Goal: Information Seeking & Learning: Learn about a topic

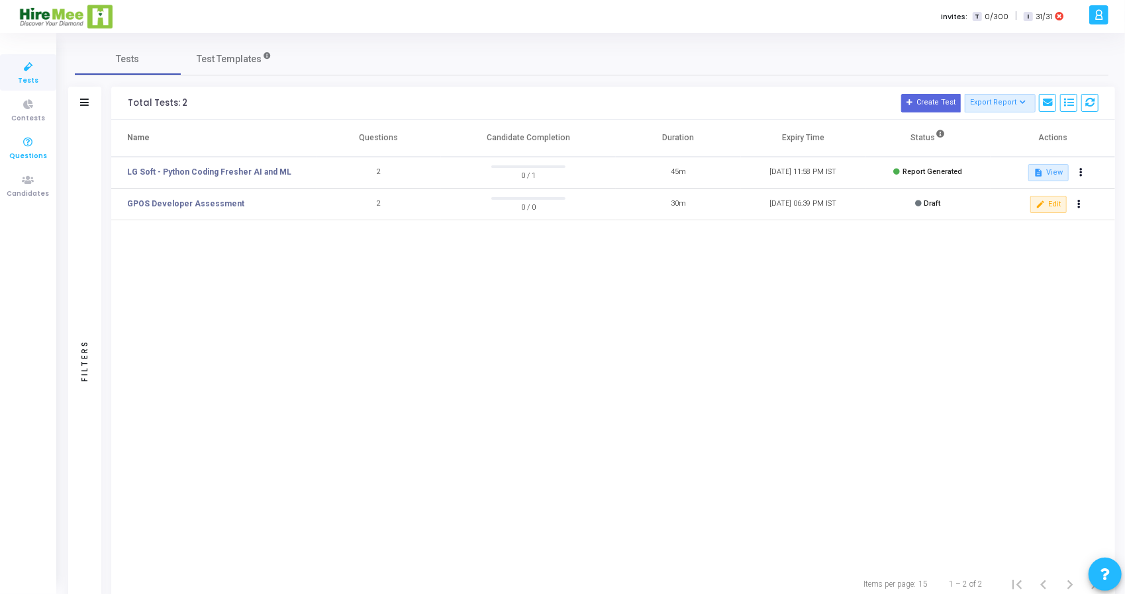
click at [32, 154] on span "Questions" at bounding box center [28, 156] width 38 height 11
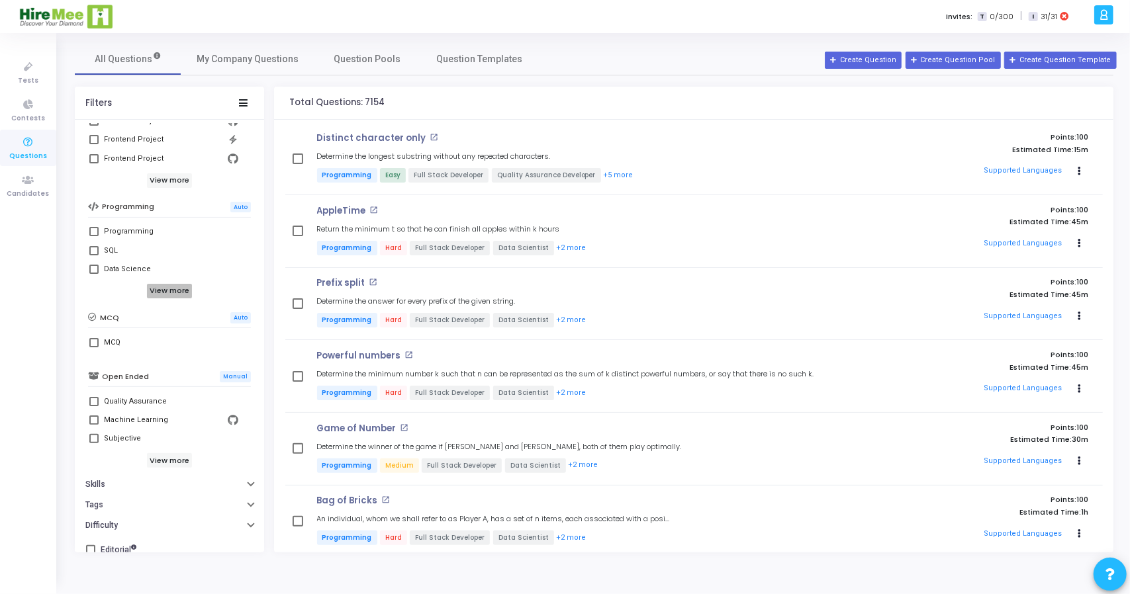
scroll to position [176, 0]
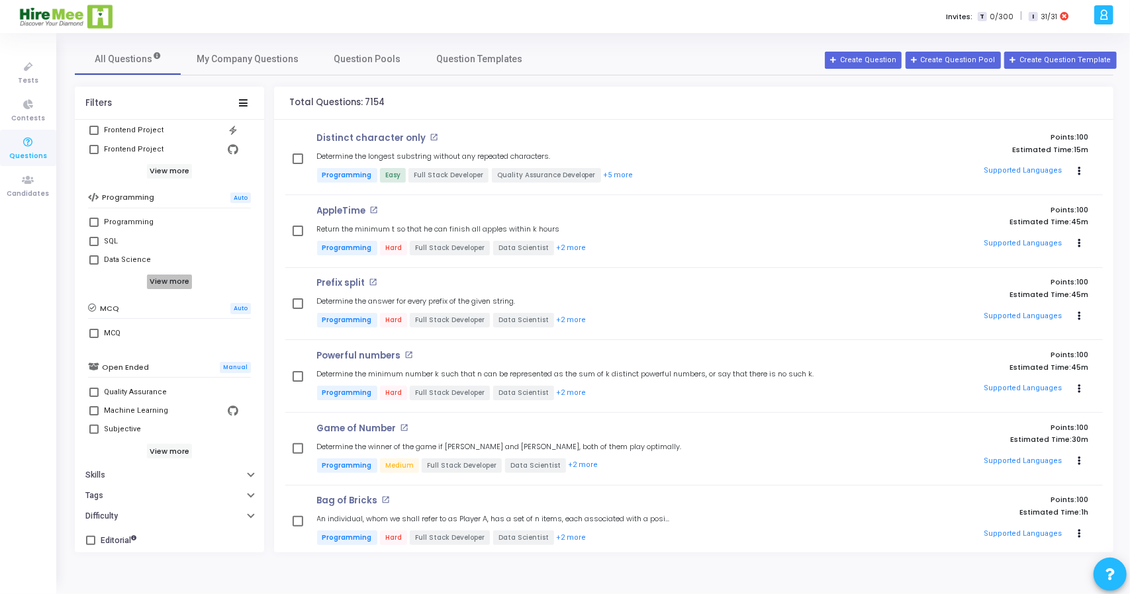
click at [181, 276] on h6 "View more" at bounding box center [170, 282] width 46 height 15
click at [99, 225] on label "Programming" at bounding box center [169, 222] width 160 height 16
click at [94, 227] on input "Programming" at bounding box center [93, 227] width 1 height 1
checkbox input "true"
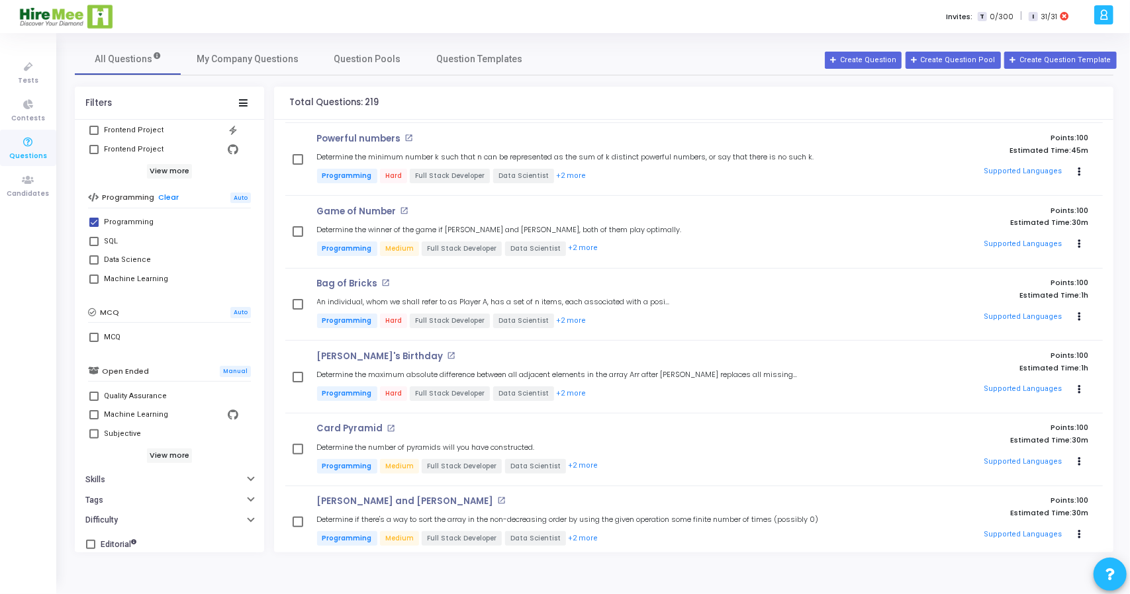
scroll to position [180, 0]
click at [197, 496] on button "Tags" at bounding box center [169, 496] width 189 height 21
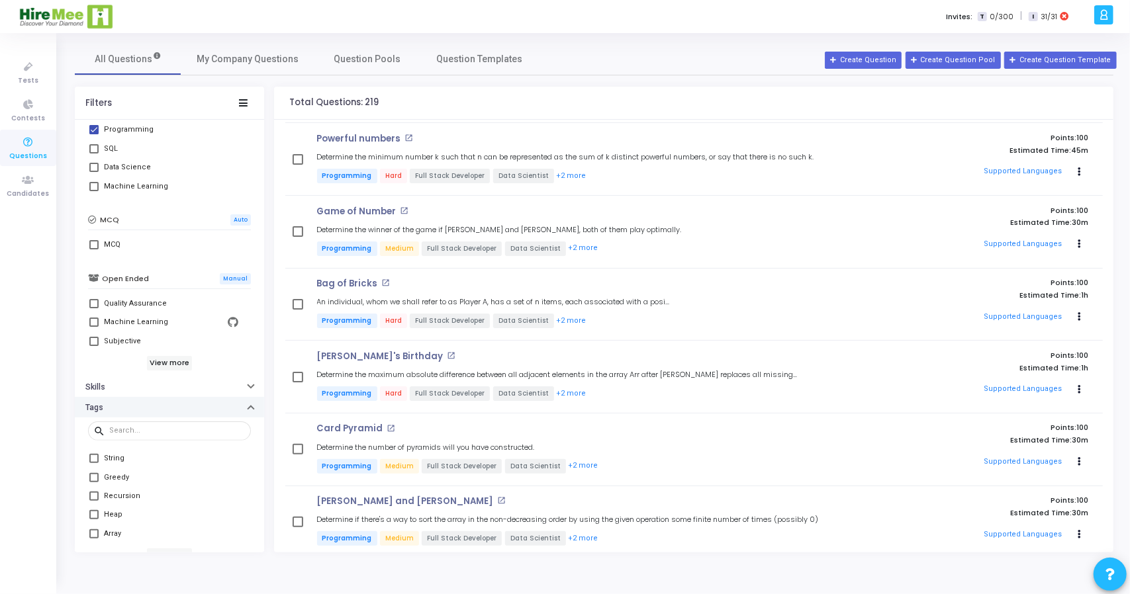
scroll to position [332, 0]
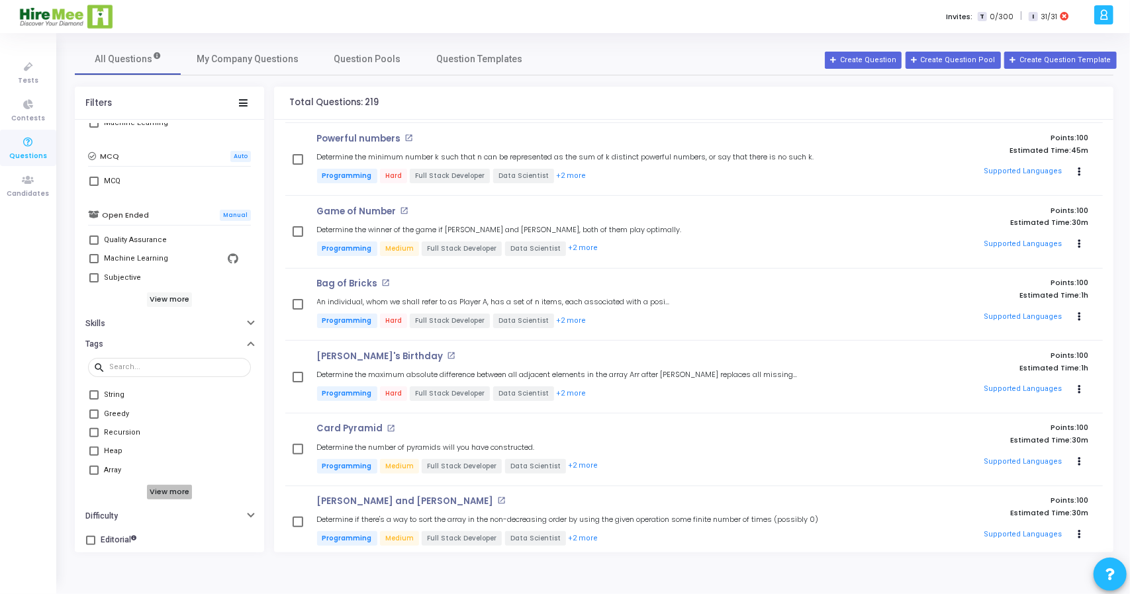
click at [164, 485] on h6 "View more" at bounding box center [170, 492] width 46 height 15
click at [94, 423] on span at bounding box center [93, 427] width 9 height 9
click at [94, 432] on input "Binary Search" at bounding box center [93, 432] width 1 height 1
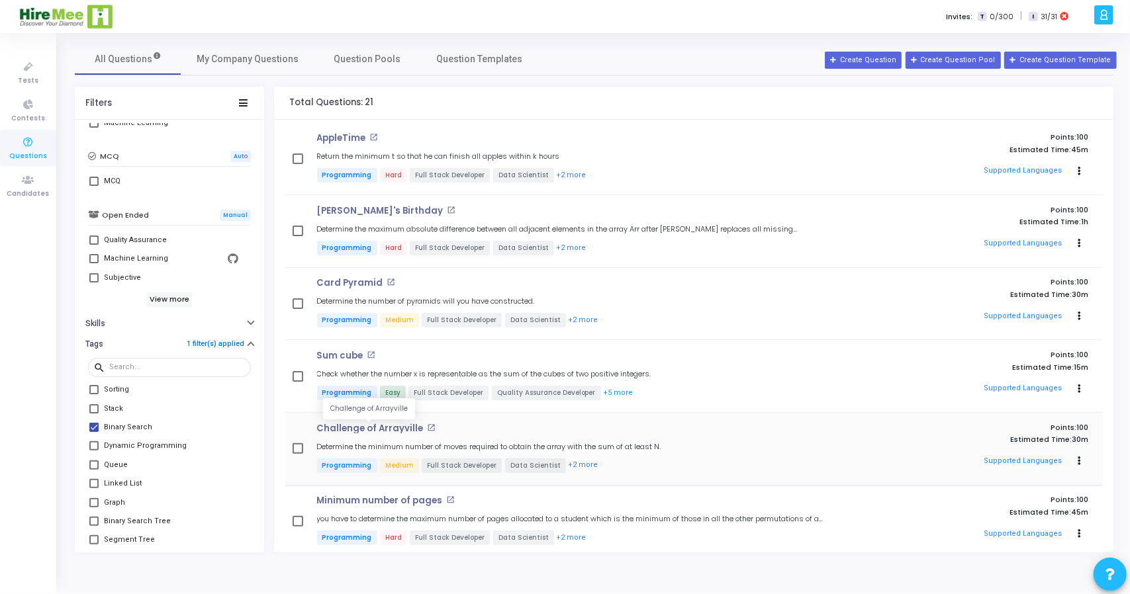
click at [375, 432] on p "Challenge of Arrayville" at bounding box center [370, 429] width 107 height 11
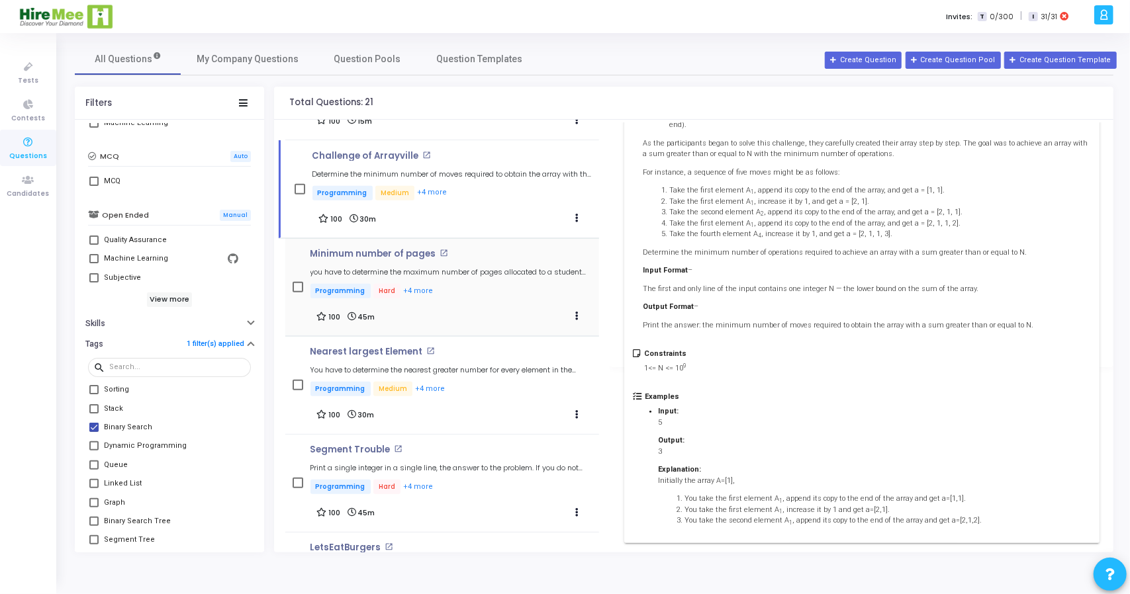
scroll to position [378, 0]
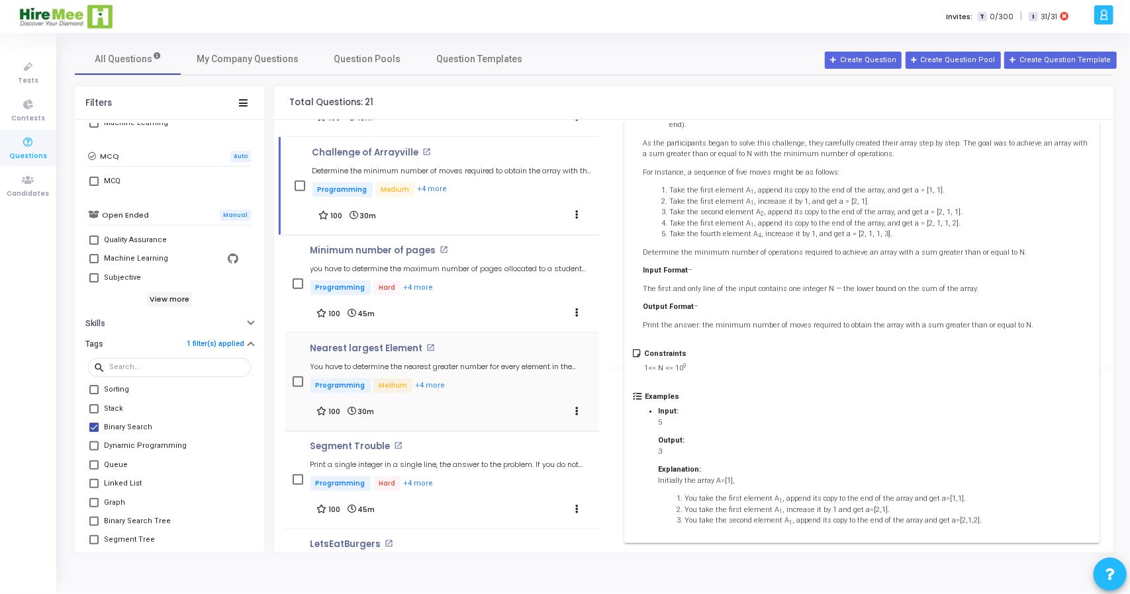
click at [483, 374] on div "Nearest largest Element open_in_new You have to determine the nearest greater n…" at bounding box center [451, 370] width 283 height 52
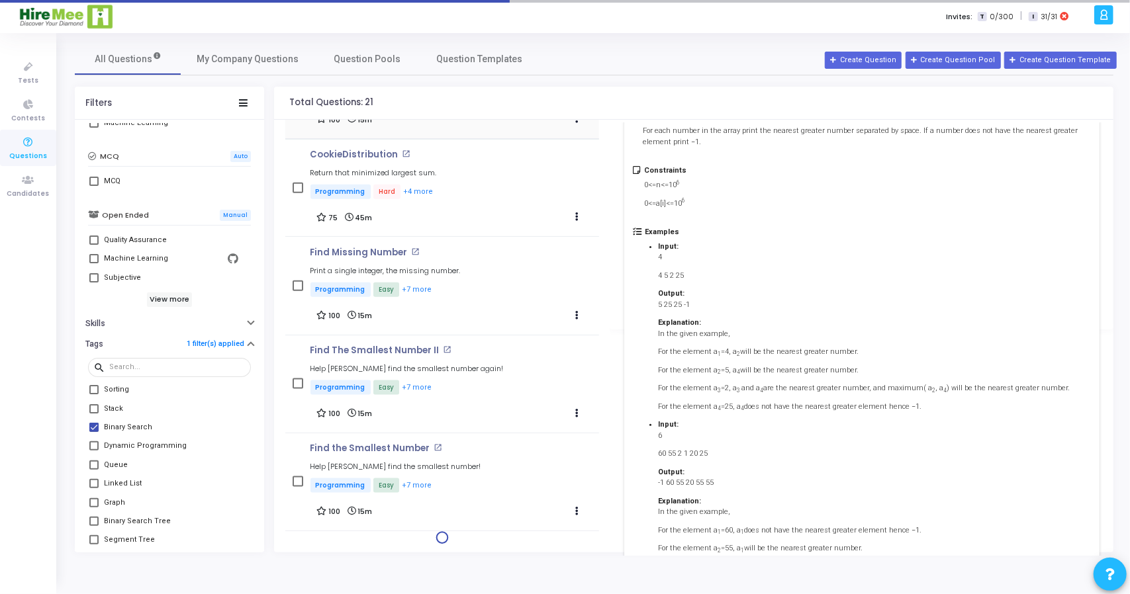
scroll to position [1063, 0]
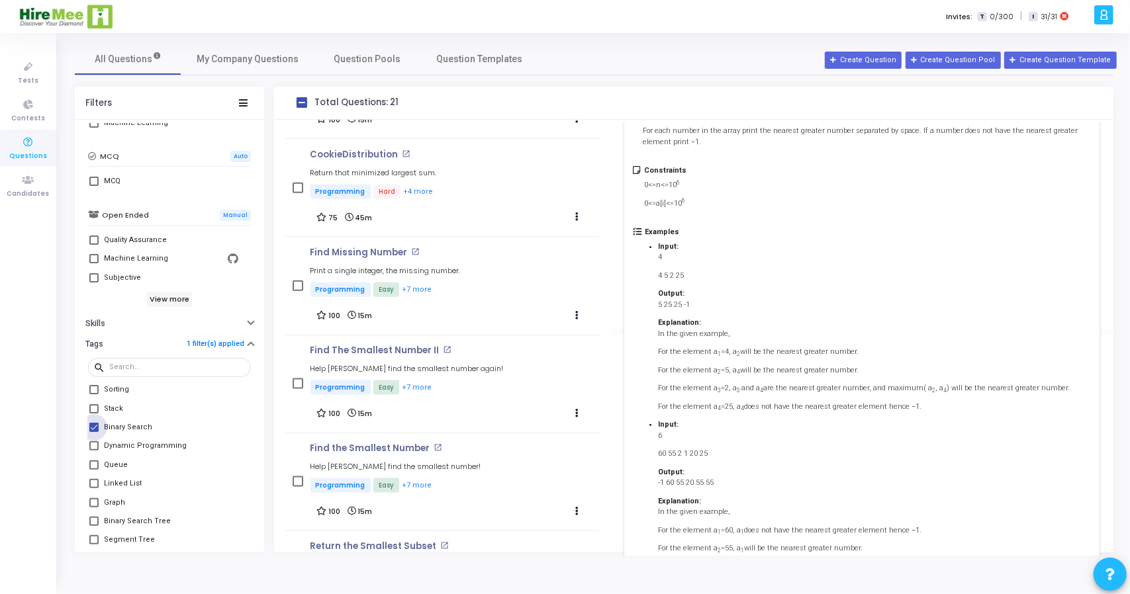
click at [92, 424] on span at bounding box center [93, 427] width 9 height 9
click at [93, 432] on input "Binary Search" at bounding box center [93, 432] width 1 height 1
checkbox input "false"
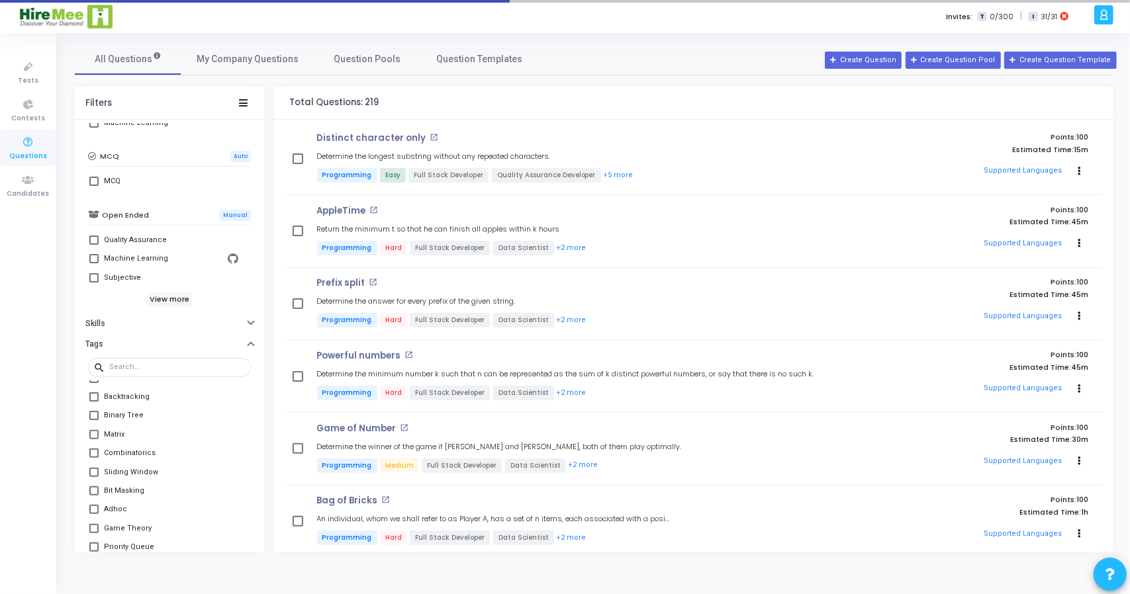
scroll to position [357, 0]
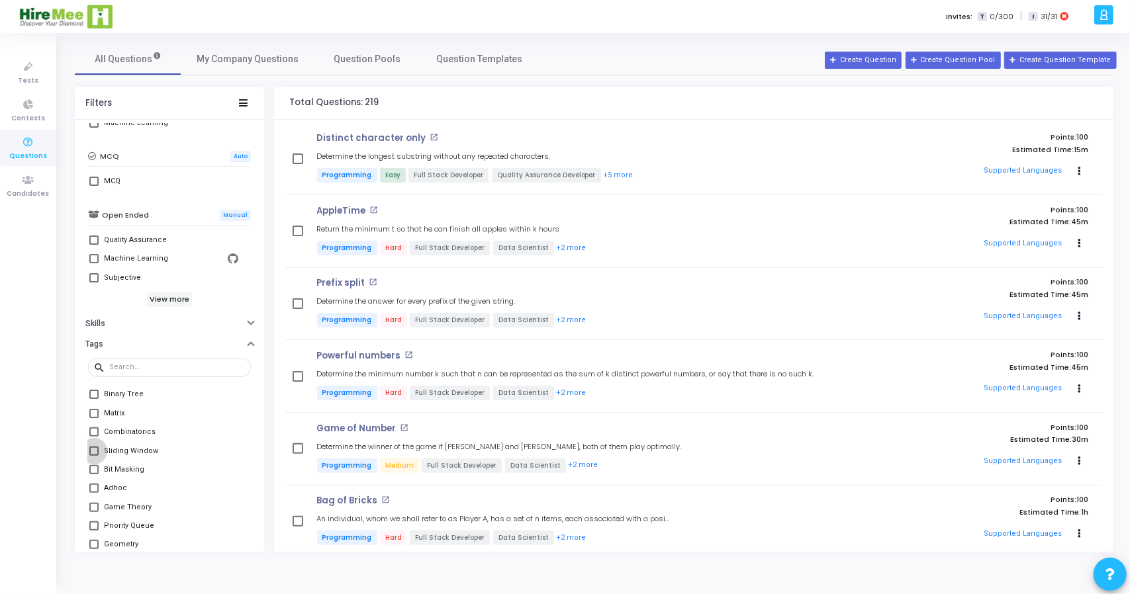
click at [93, 447] on span at bounding box center [93, 451] width 9 height 9
click at [93, 456] on input "Sliding Window" at bounding box center [93, 456] width 1 height 1
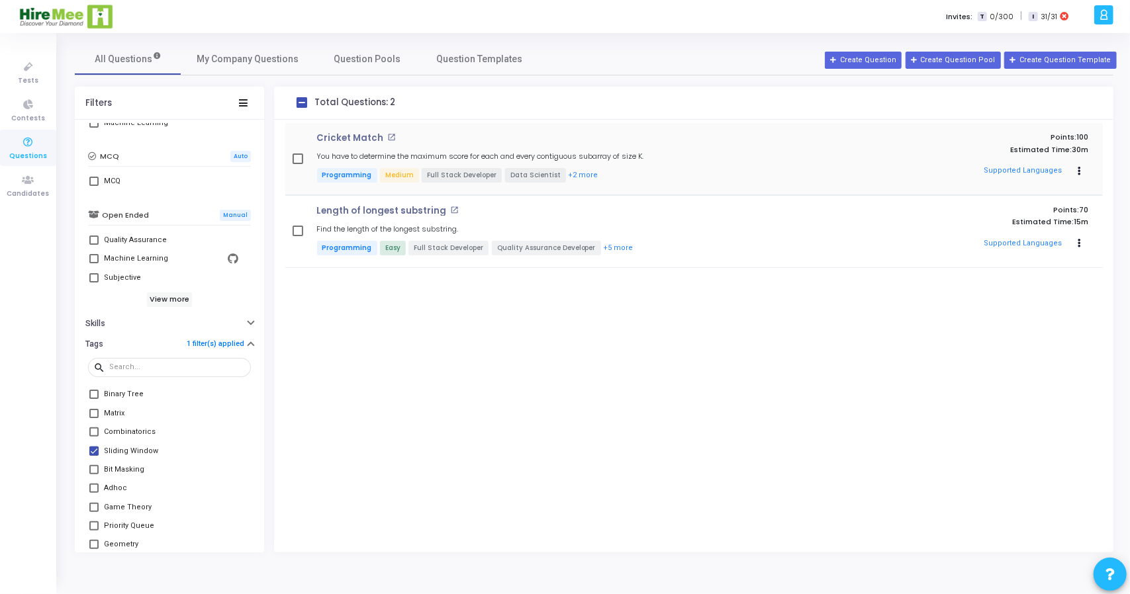
click at [604, 145] on div "Cricket Match open_in_new You have to determine the maximum score for each and …" at bounding box center [571, 159] width 523 height 52
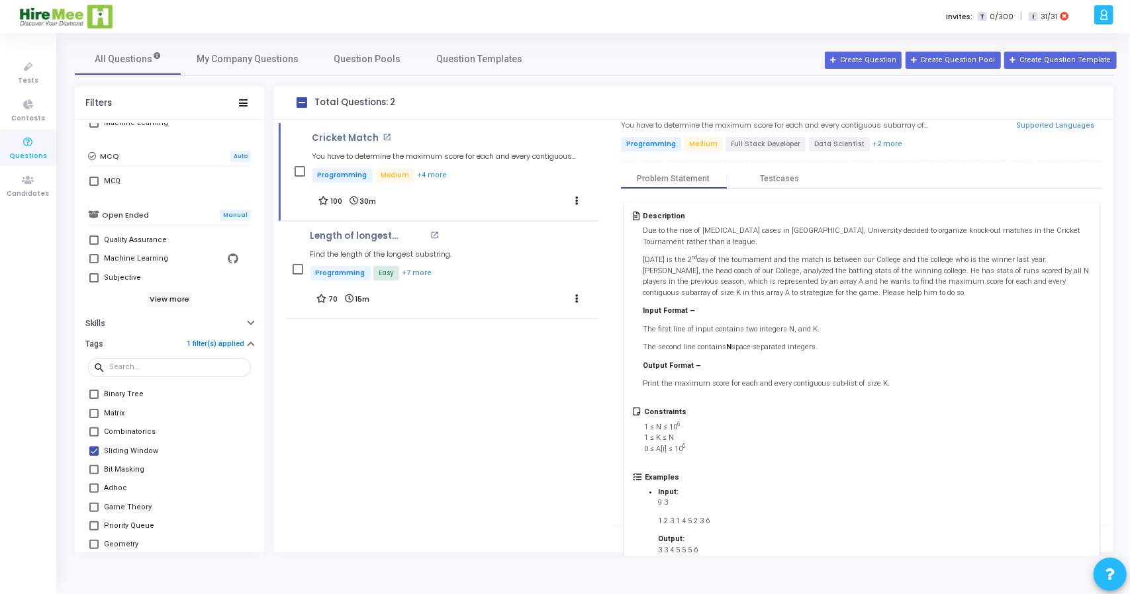
scroll to position [24, 0]
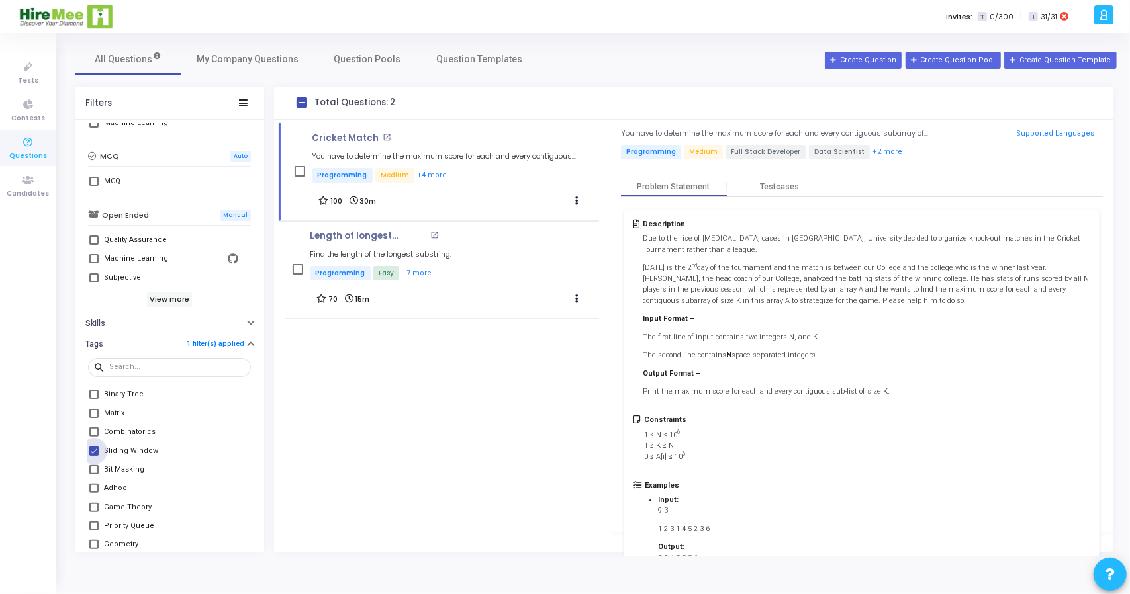
click at [101, 450] on label "Sliding Window" at bounding box center [169, 452] width 160 height 16
click at [94, 456] on input "Sliding Window" at bounding box center [93, 456] width 1 height 1
checkbox input "false"
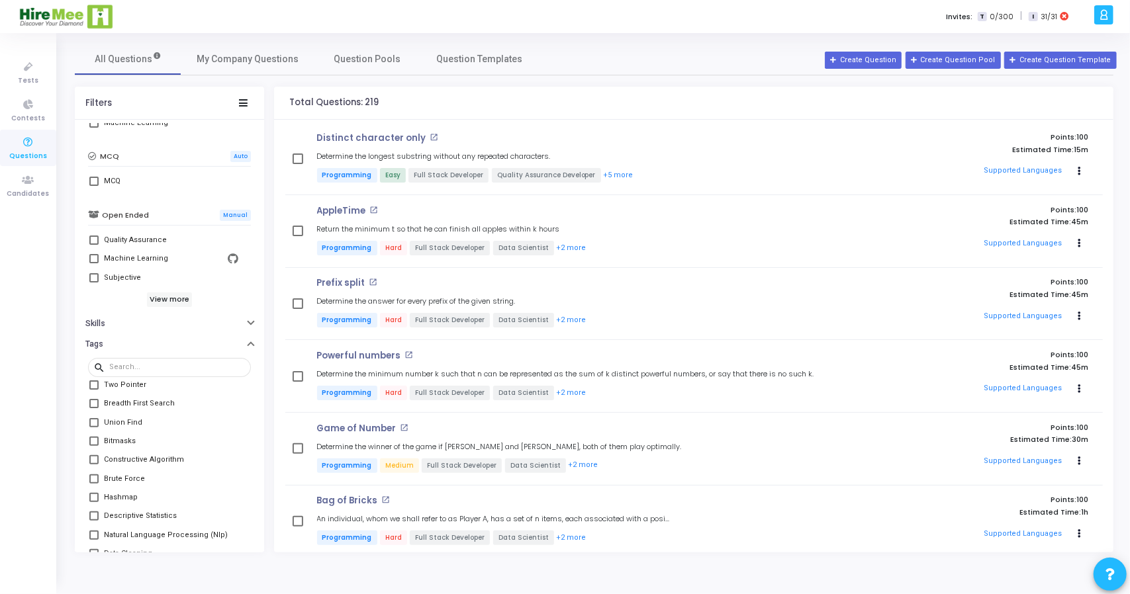
scroll to position [532, 0]
click at [92, 423] on span at bounding box center [93, 426] width 9 height 9
click at [93, 432] on input "Union Find" at bounding box center [93, 432] width 1 height 1
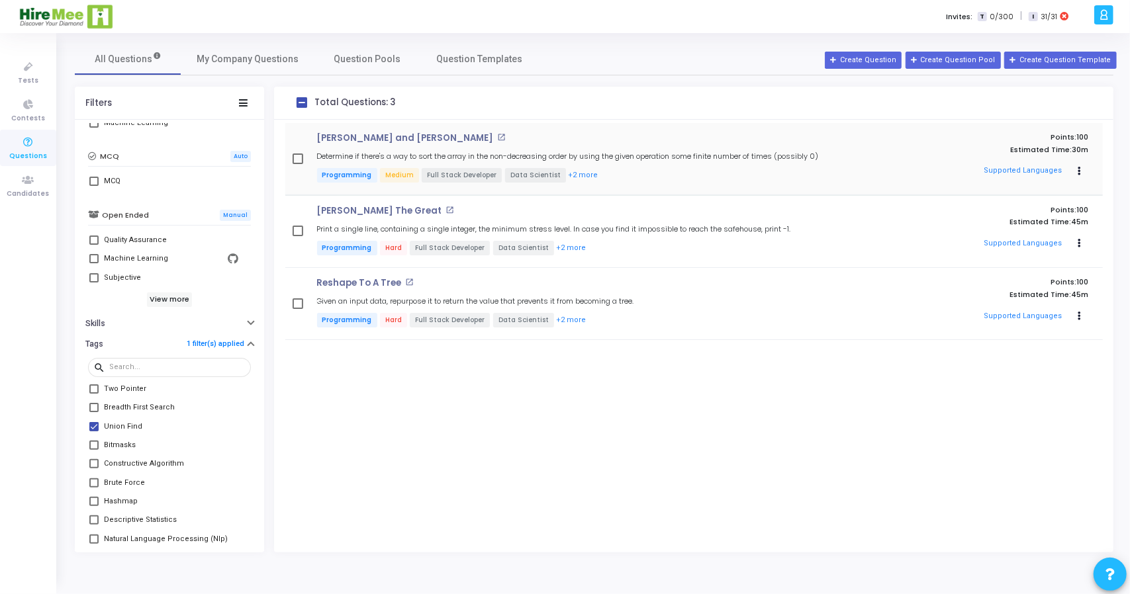
click at [592, 141] on h4 "[PERSON_NAME] and [PERSON_NAME] open_in_new" at bounding box center [572, 138] width 510 height 11
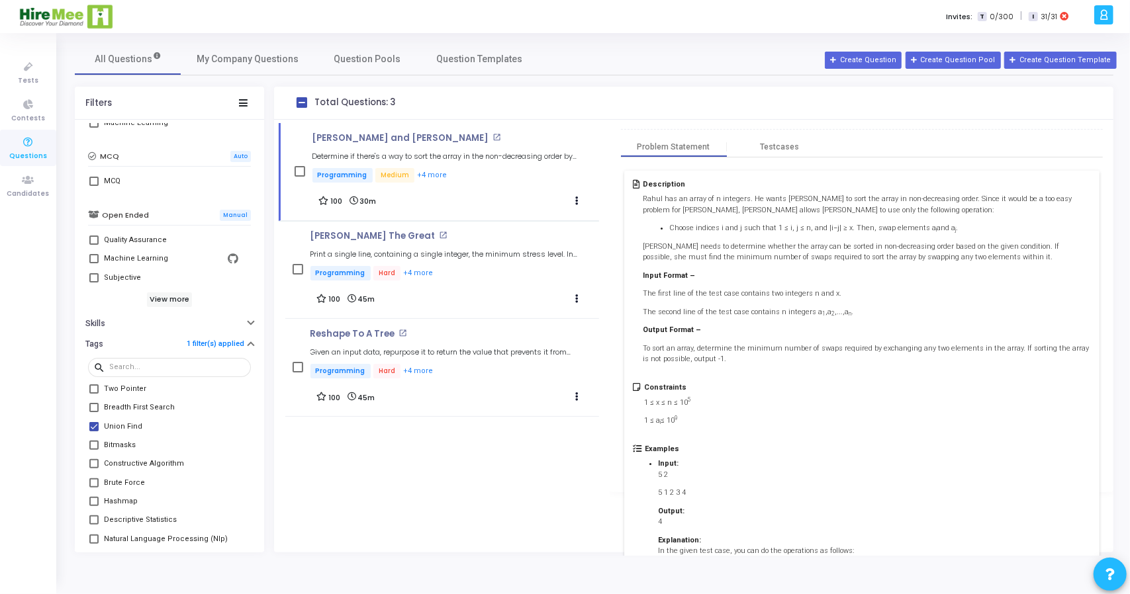
scroll to position [30, 0]
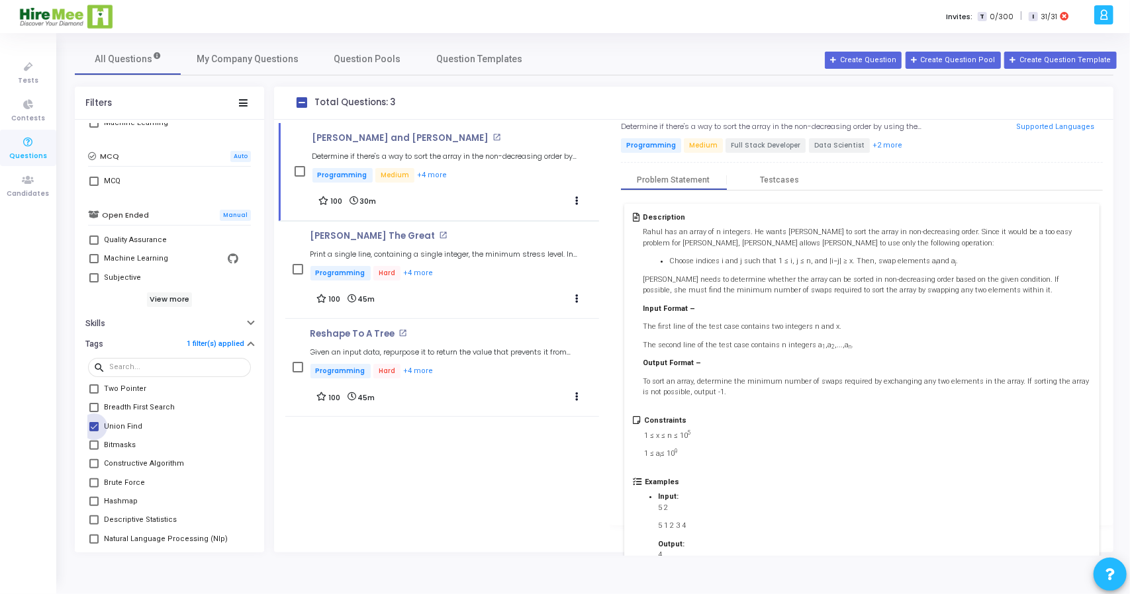
click at [93, 427] on span at bounding box center [93, 426] width 9 height 9
click at [93, 432] on input "Union Find" at bounding box center [93, 432] width 1 height 1
checkbox input "false"
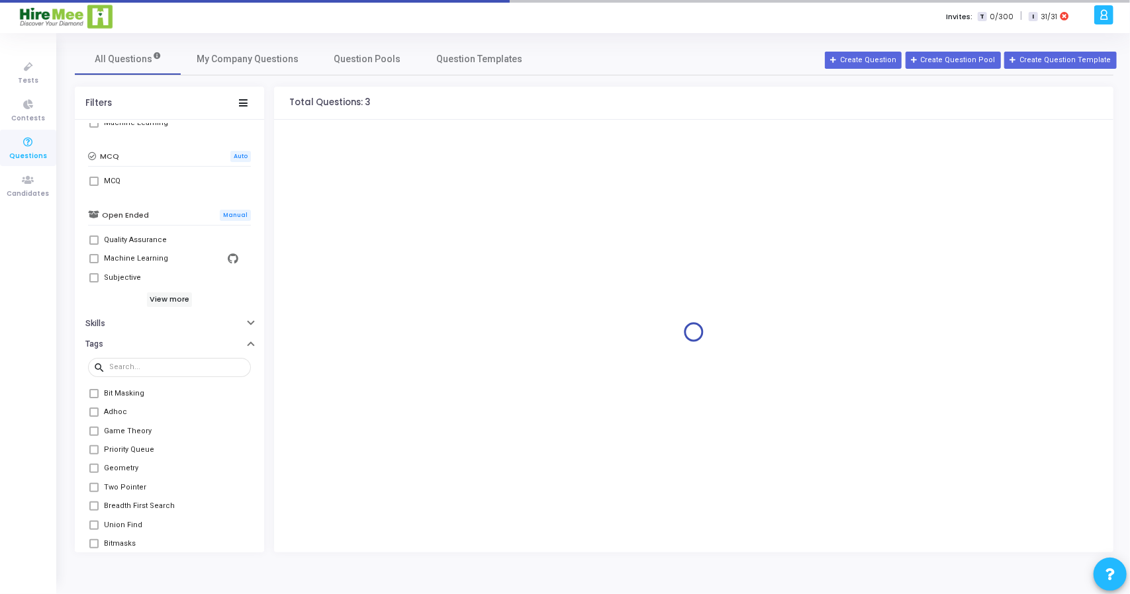
scroll to position [425, 0]
click at [96, 496] on span at bounding box center [93, 496] width 9 height 9
click at [94, 501] on input "Two Pointer" at bounding box center [93, 501] width 1 height 1
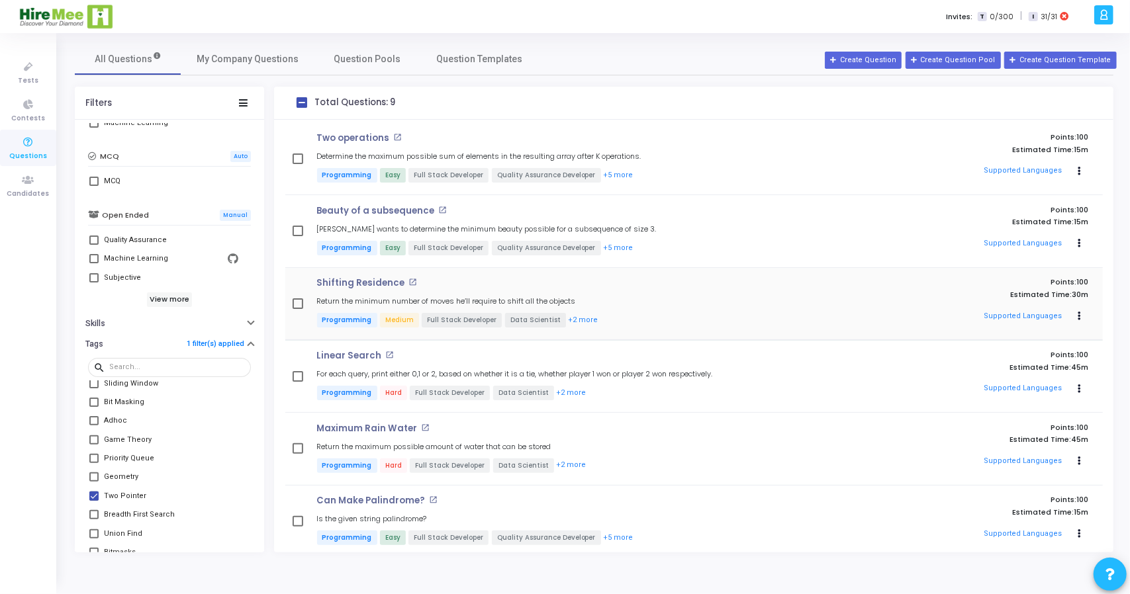
click at [626, 302] on div "Shifting Residence open_in_new Return the minimum number of moves he’ll require…" at bounding box center [571, 304] width 523 height 52
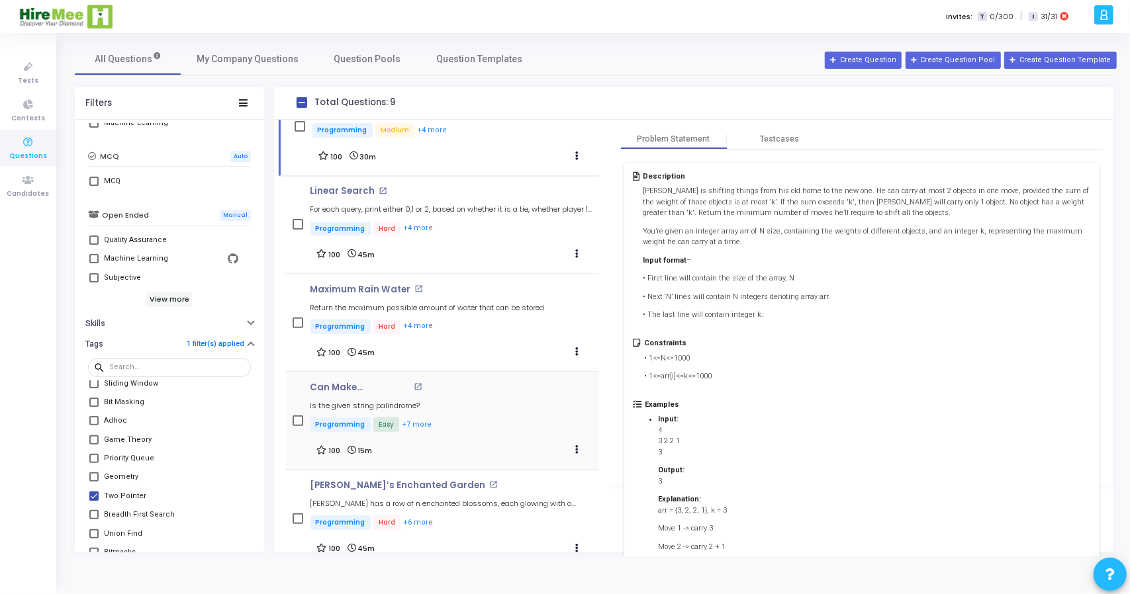
scroll to position [462, 0]
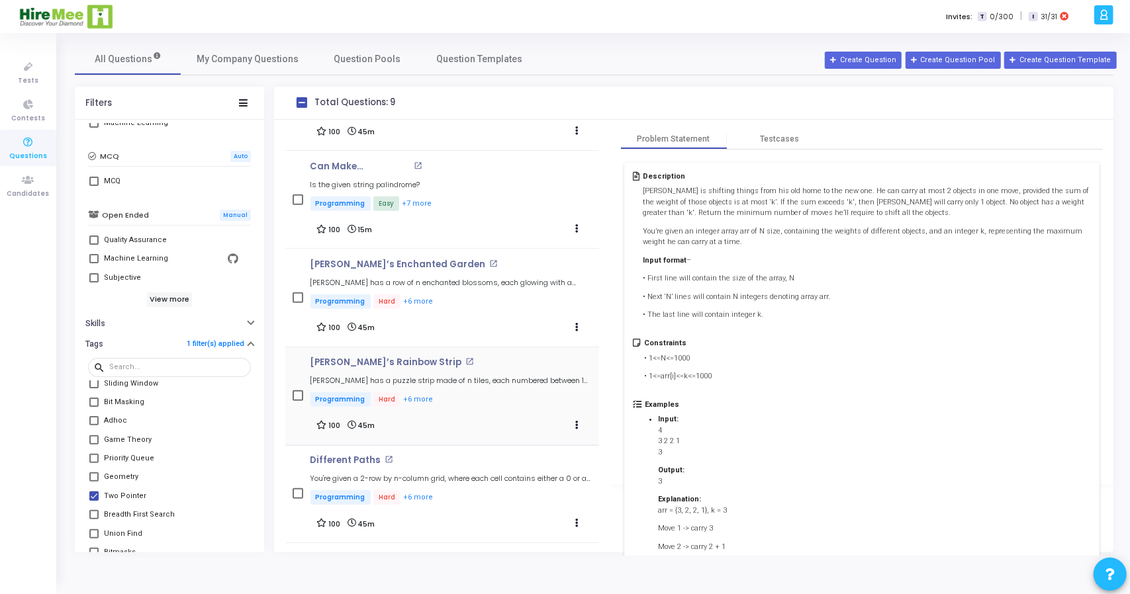
click at [475, 396] on p "Programming Hard +6 more" at bounding box center [451, 401] width 283 height 17
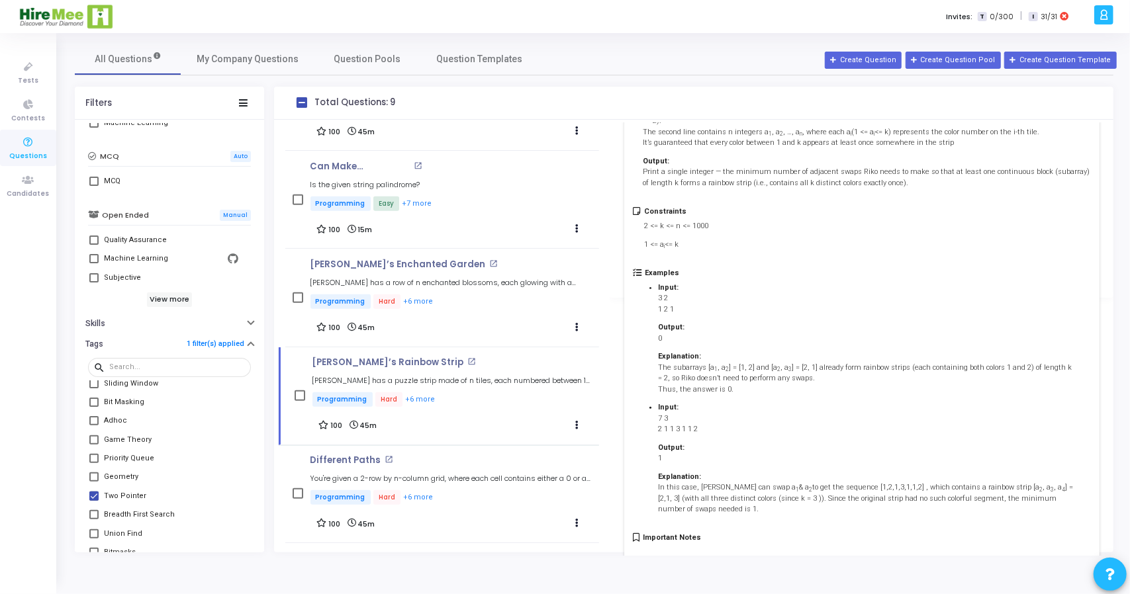
scroll to position [263, 0]
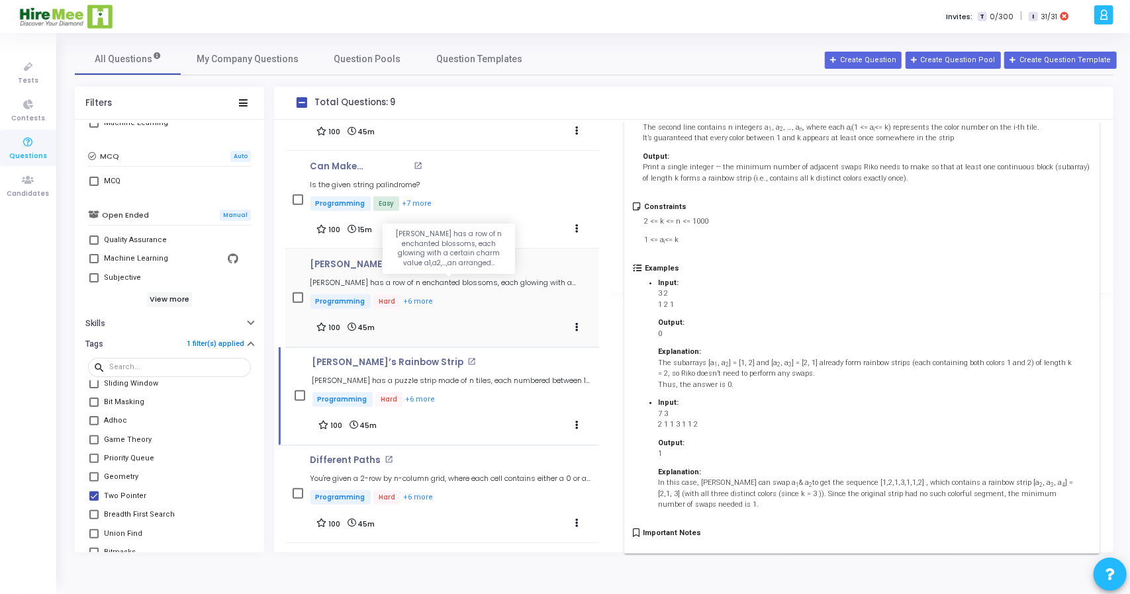
click at [487, 280] on h5 "[PERSON_NAME] has a row of n enchanted blossoms, each glowing with a certain ch…" at bounding box center [451, 283] width 283 height 9
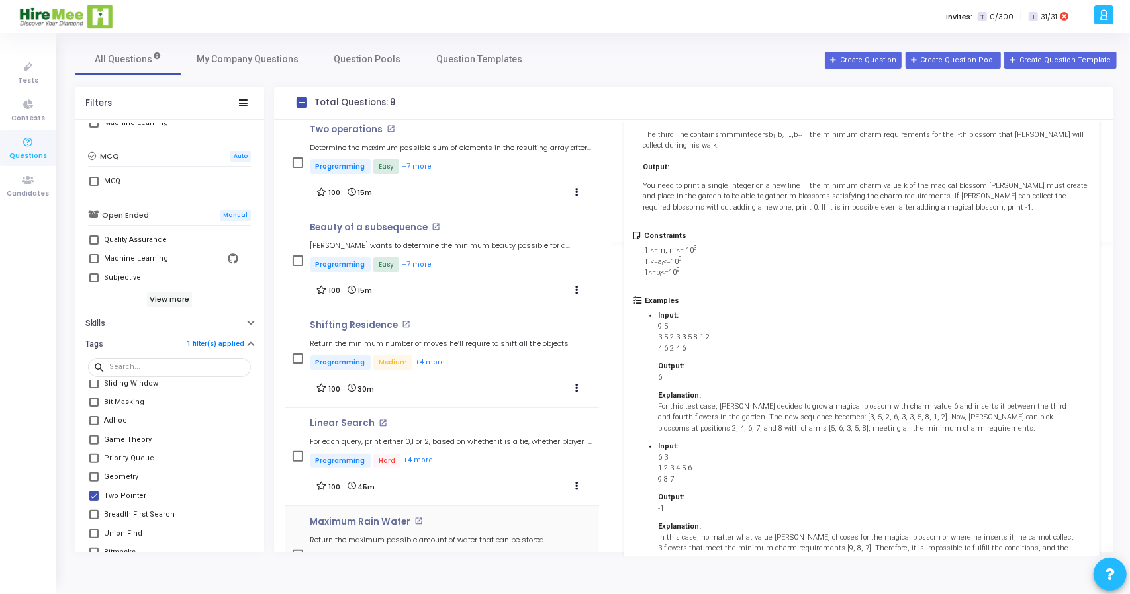
scroll to position [7, 0]
click at [460, 259] on p "Programming Easy +7 more" at bounding box center [451, 267] width 283 height 17
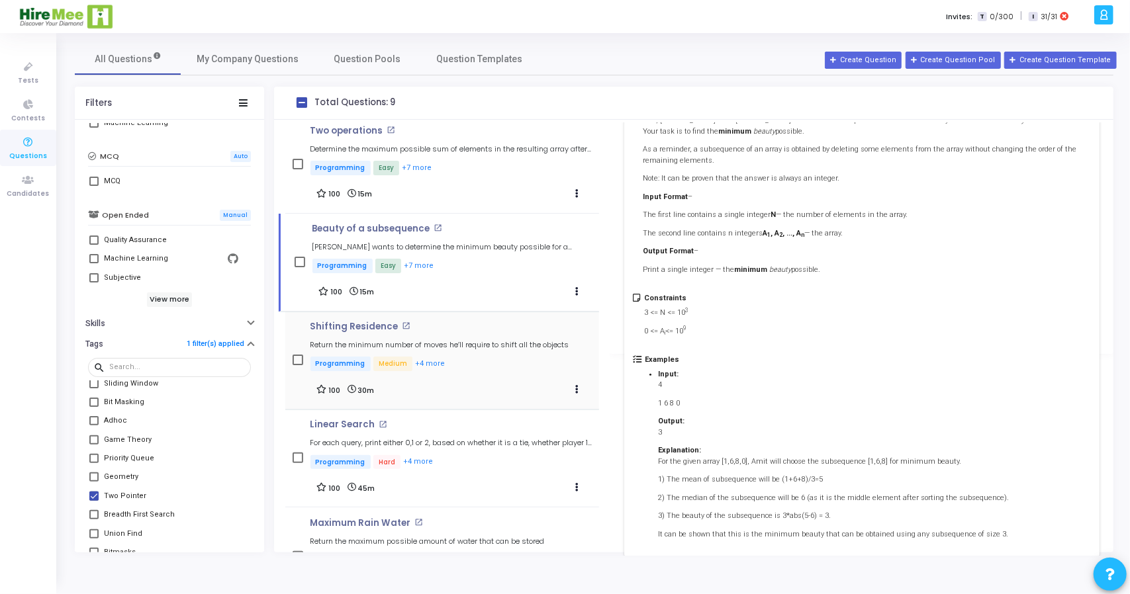
scroll to position [0, 0]
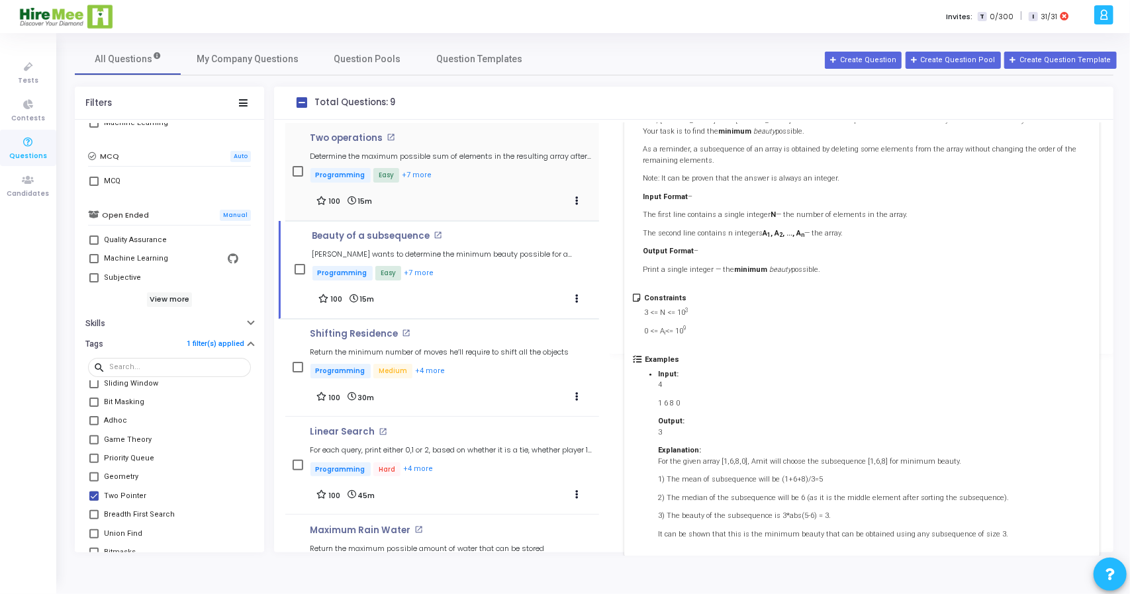
click at [499, 150] on div "Two operations open_in_new Determine the maximum possible sum of elements in th…" at bounding box center [451, 159] width 283 height 52
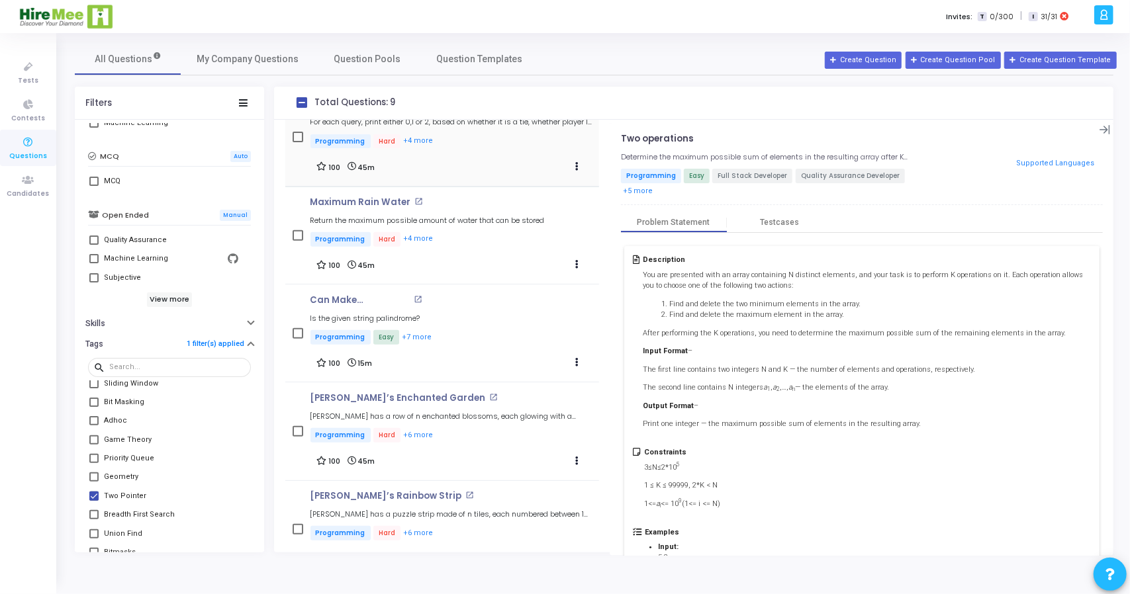
scroll to position [340, 0]
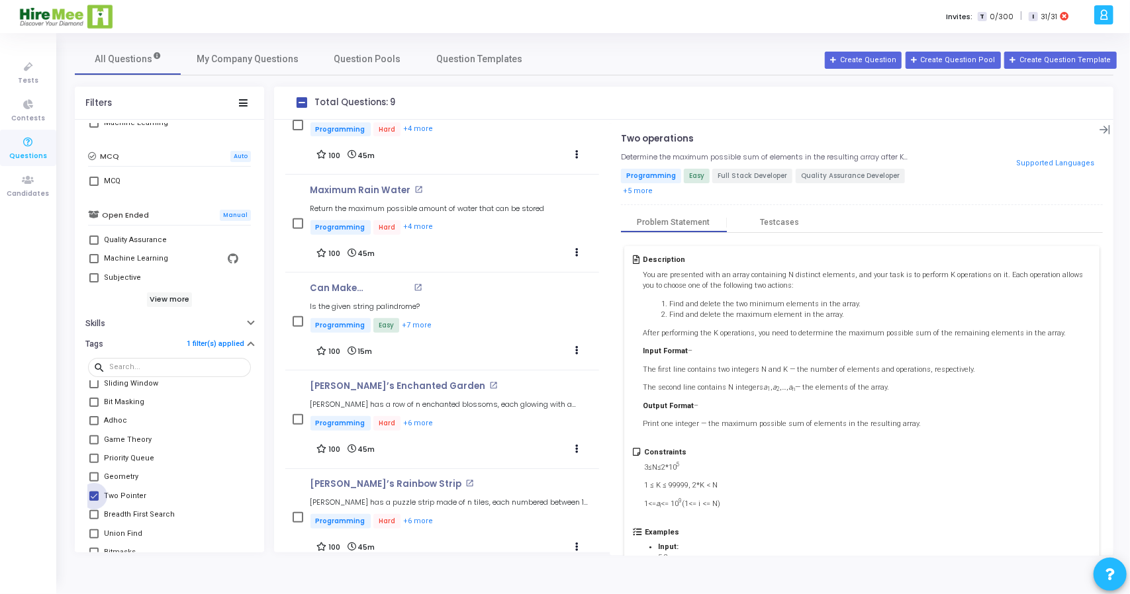
click at [94, 492] on span at bounding box center [93, 496] width 9 height 9
click at [94, 501] on input "Two Pointer" at bounding box center [93, 501] width 1 height 1
checkbox input "false"
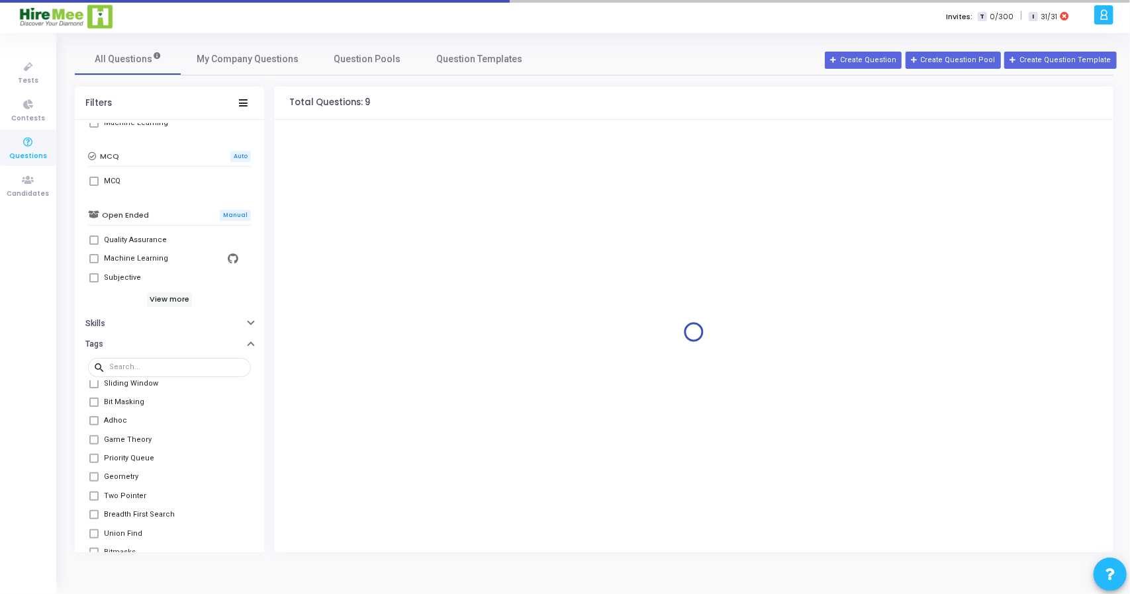
click at [94, 459] on span at bounding box center [93, 458] width 9 height 9
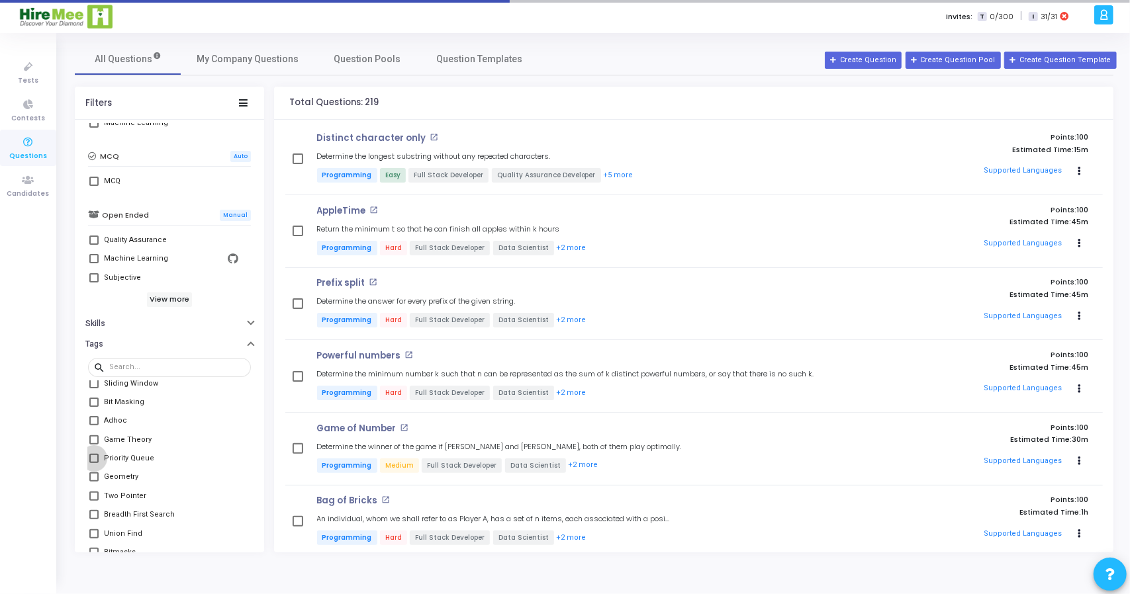
click at [94, 457] on span at bounding box center [93, 458] width 9 height 9
click at [94, 463] on input "Priority Queue" at bounding box center [93, 463] width 1 height 1
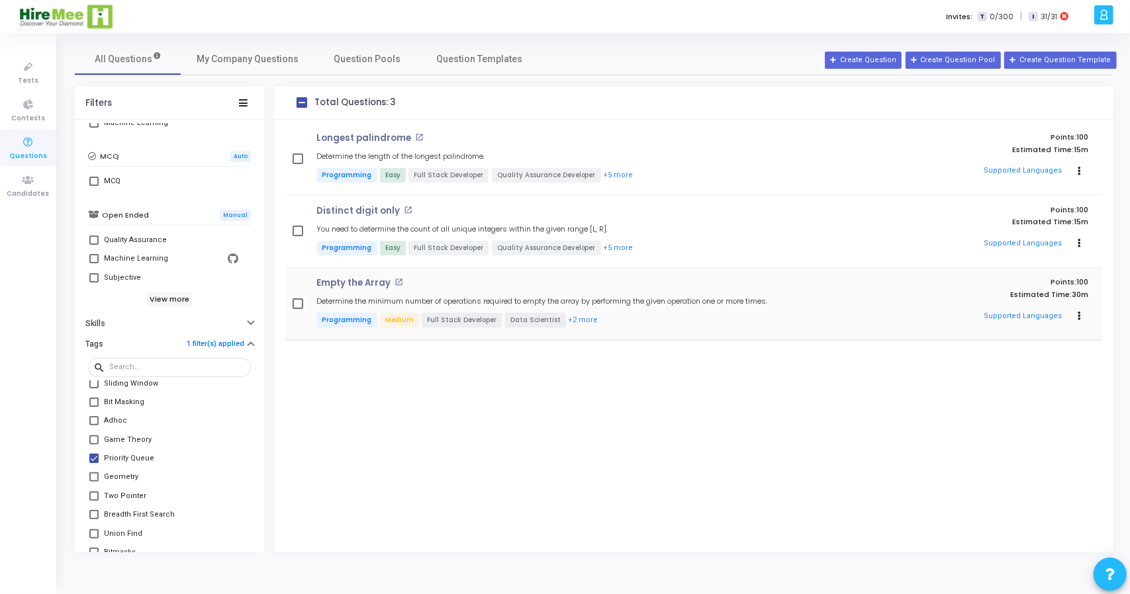
click at [647, 295] on div "Empty the Array open_in_new Determine the minimum number of operations required…" at bounding box center [571, 304] width 523 height 52
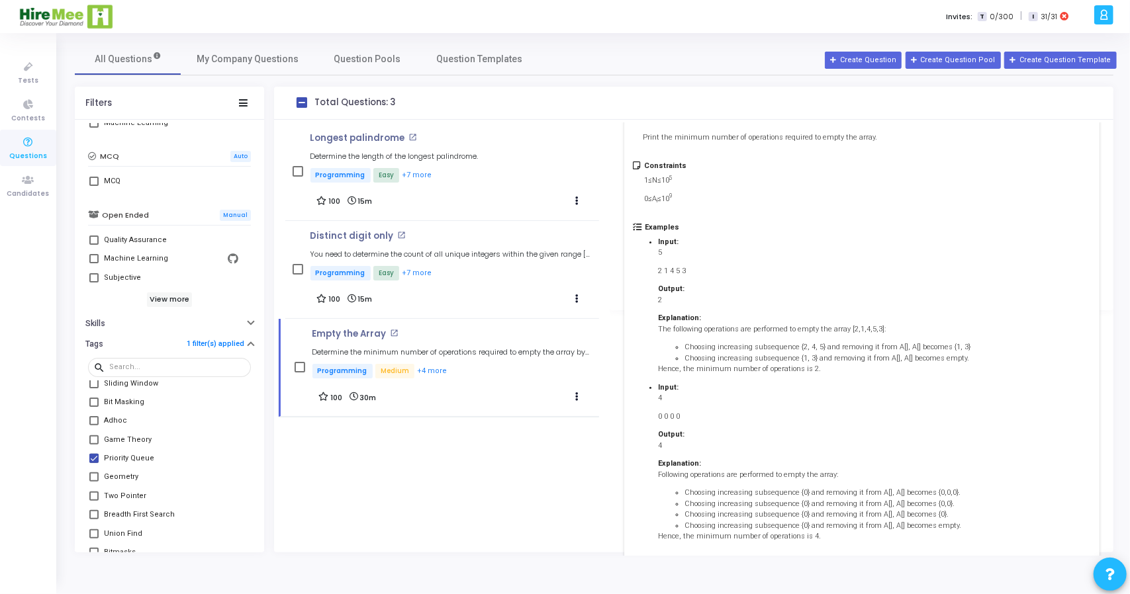
scroll to position [254, 0]
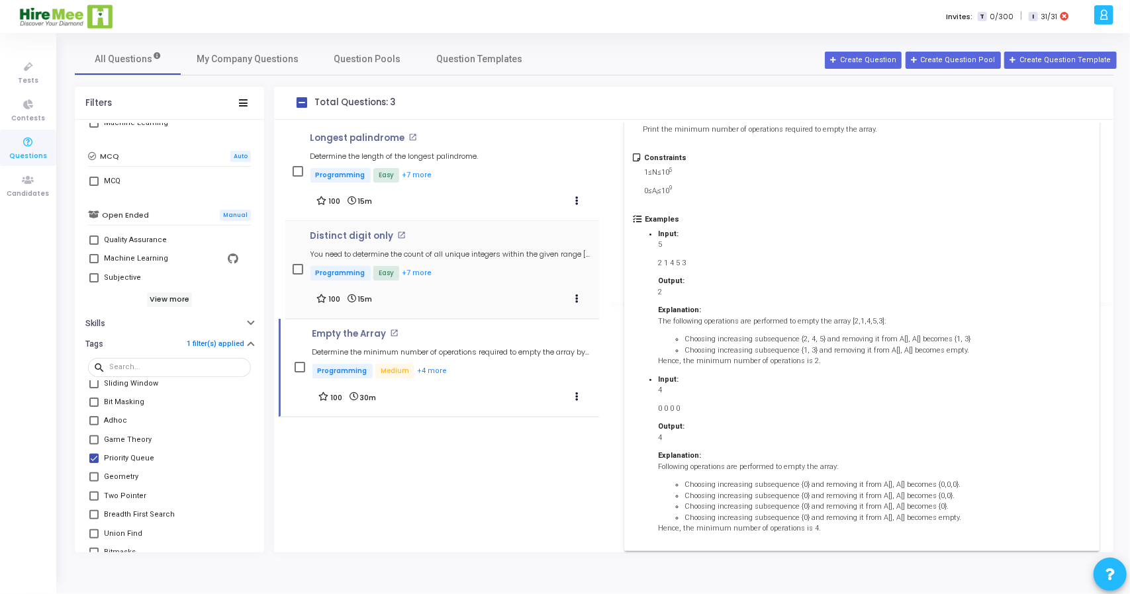
click at [502, 273] on p "Programming Easy +7 more" at bounding box center [451, 274] width 283 height 17
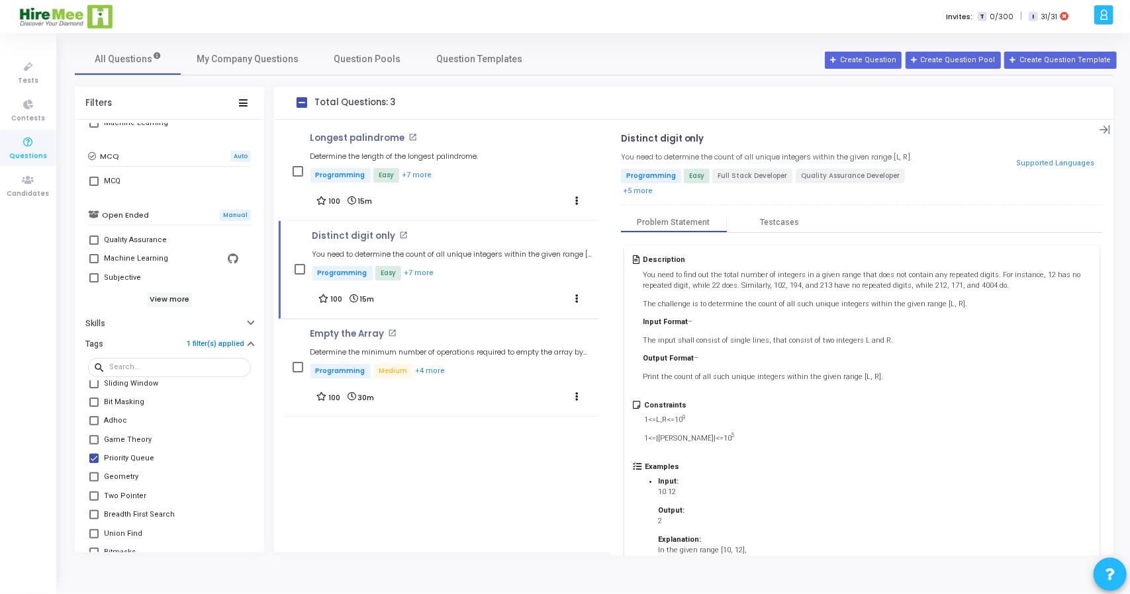
scroll to position [83, 0]
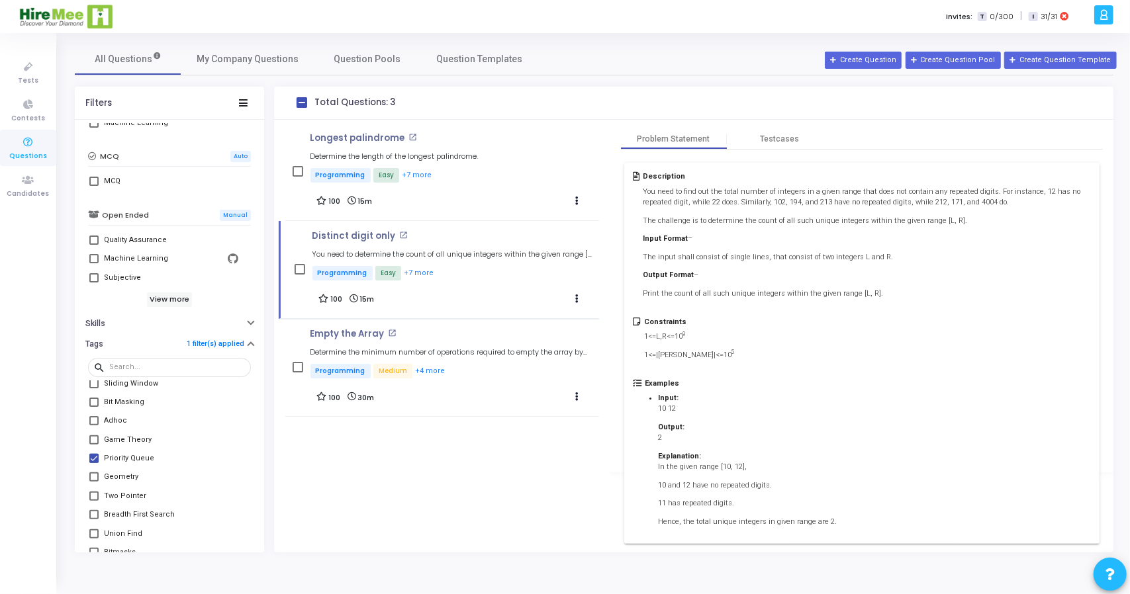
click at [95, 457] on span at bounding box center [93, 458] width 9 height 9
click at [94, 463] on input "Priority Queue" at bounding box center [93, 463] width 1 height 1
checkbox input "false"
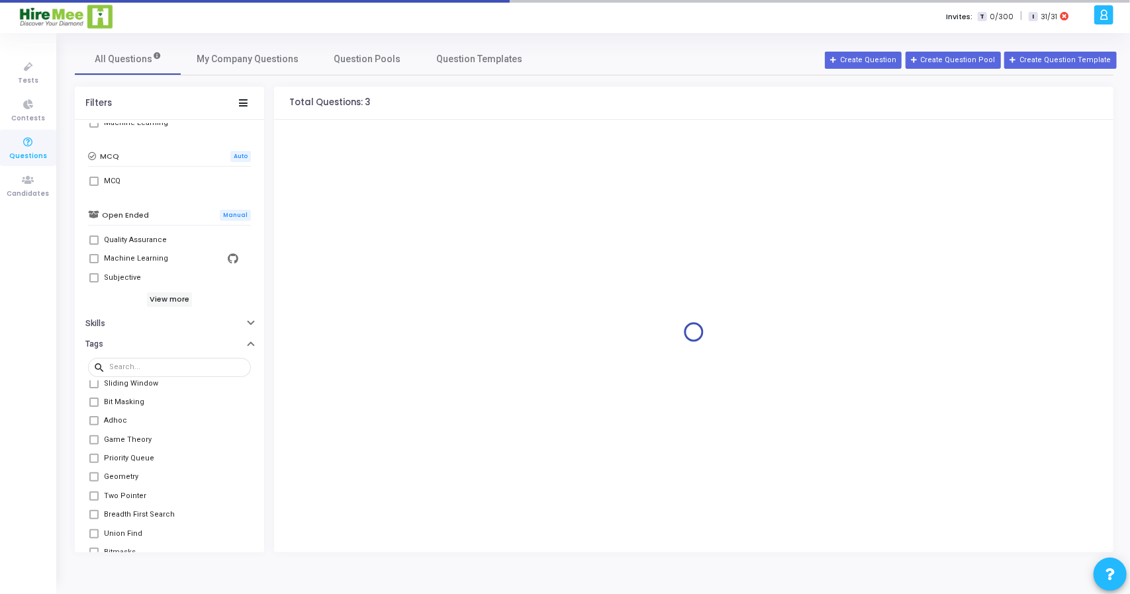
click at [93, 416] on span at bounding box center [93, 420] width 9 height 9
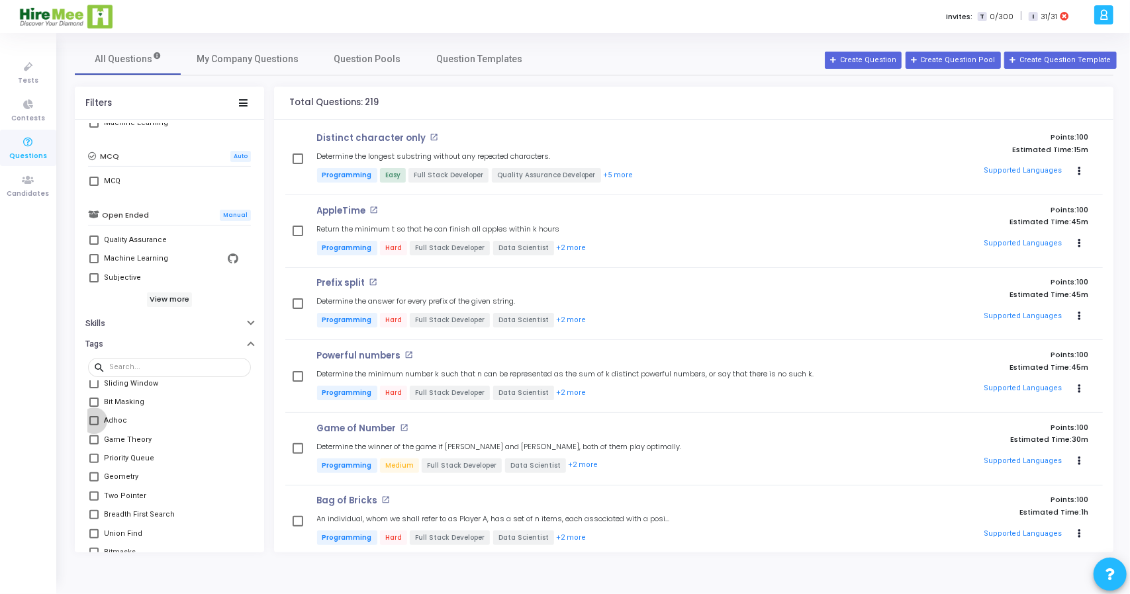
click at [93, 417] on span at bounding box center [93, 420] width 9 height 9
click at [93, 426] on input "Adhoc" at bounding box center [93, 426] width 1 height 1
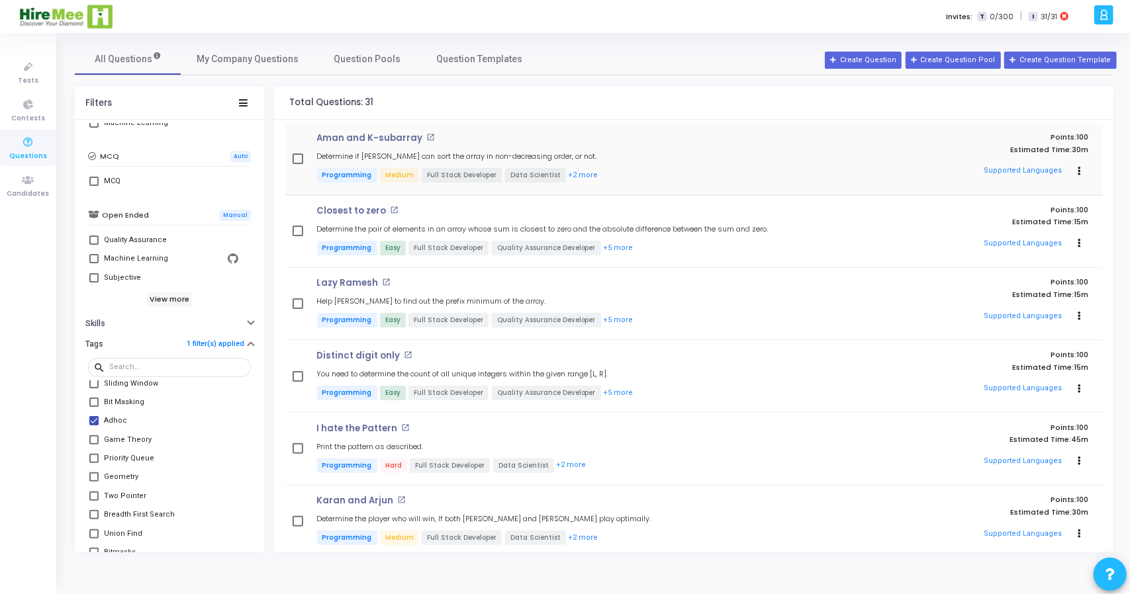
click at [640, 147] on div "Aman and K-subarray open_in_new Determine if Aman can sort the array in non-dec…" at bounding box center [571, 159] width 523 height 52
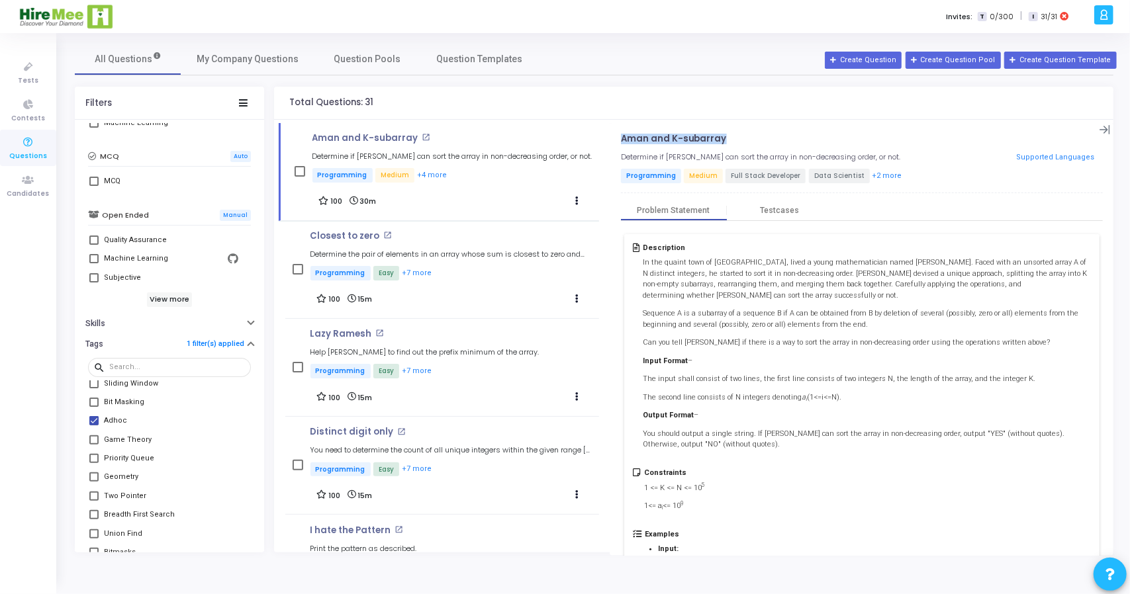
drag, startPoint x: 620, startPoint y: 138, endPoint x: 724, endPoint y: 141, distance: 103.3
click at [724, 141] on h4 "Aman and K-subarray open_in_new" at bounding box center [778, 139] width 314 height 11
copy p "Aman and K-subarray"
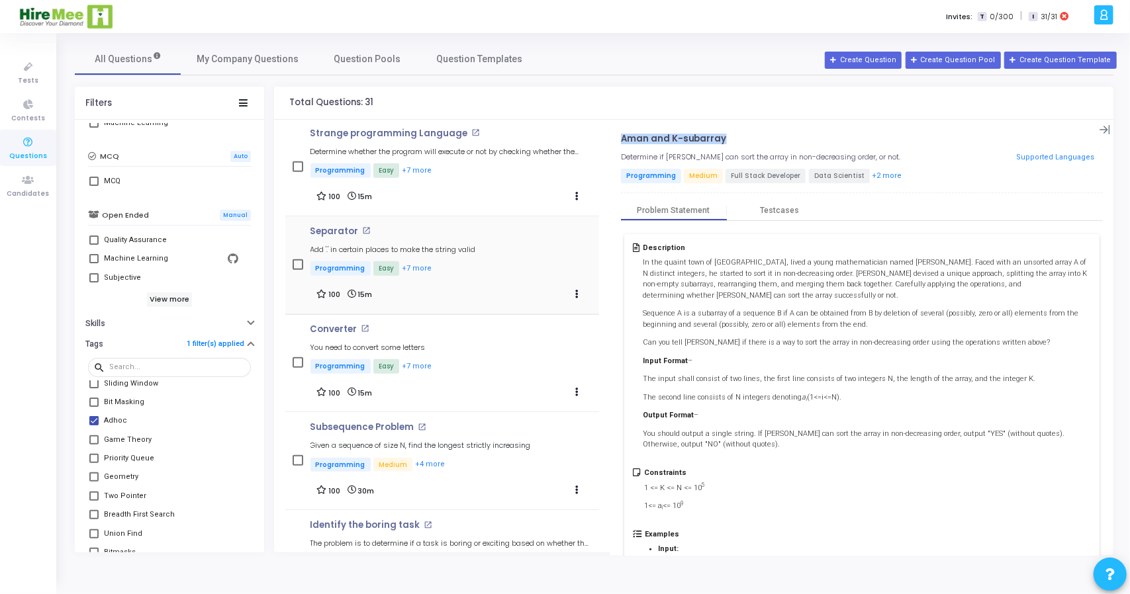
scroll to position [594, 0]
click at [499, 346] on div "Converter open_in_new You need to convert some letters Programming Easy +7 more…" at bounding box center [451, 361] width 283 height 77
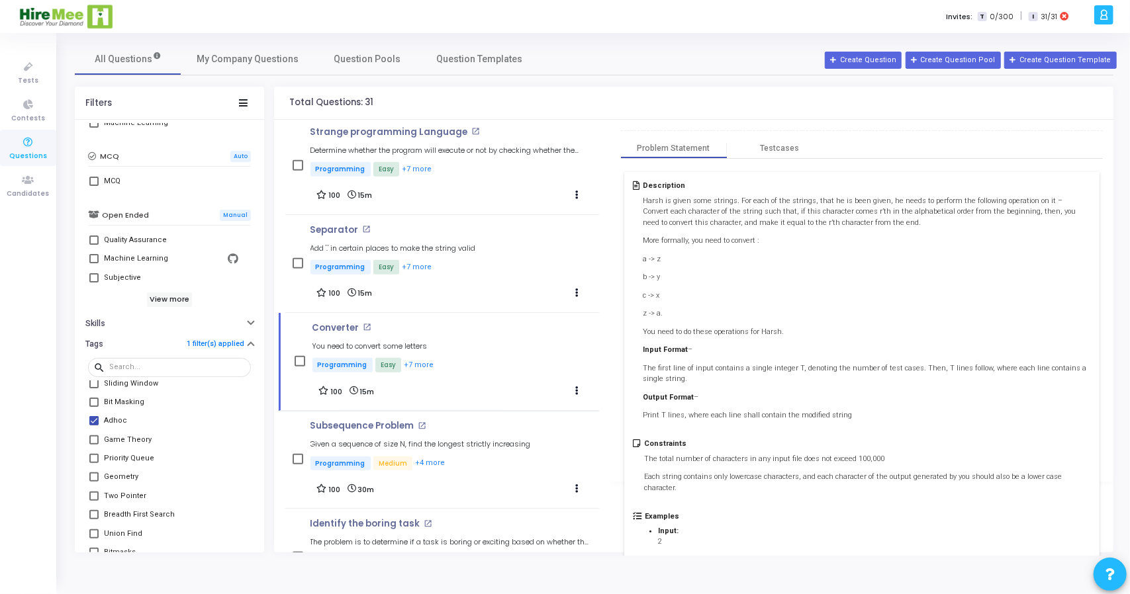
scroll to position [61, 0]
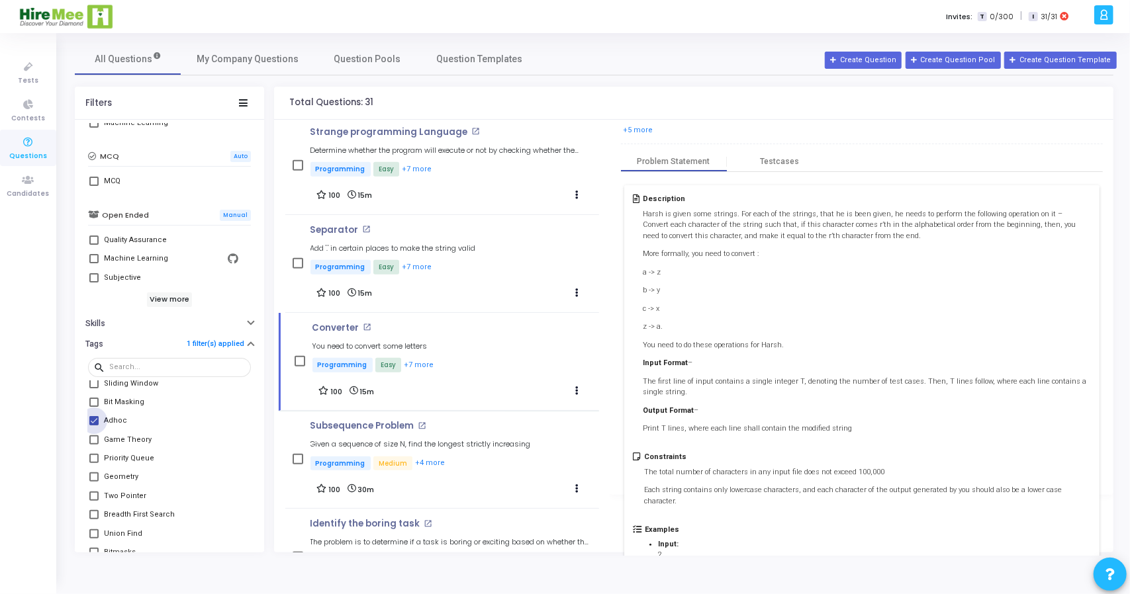
click at [93, 420] on span at bounding box center [93, 420] width 9 height 9
click at [93, 426] on input "Adhoc" at bounding box center [93, 426] width 1 height 1
checkbox input "false"
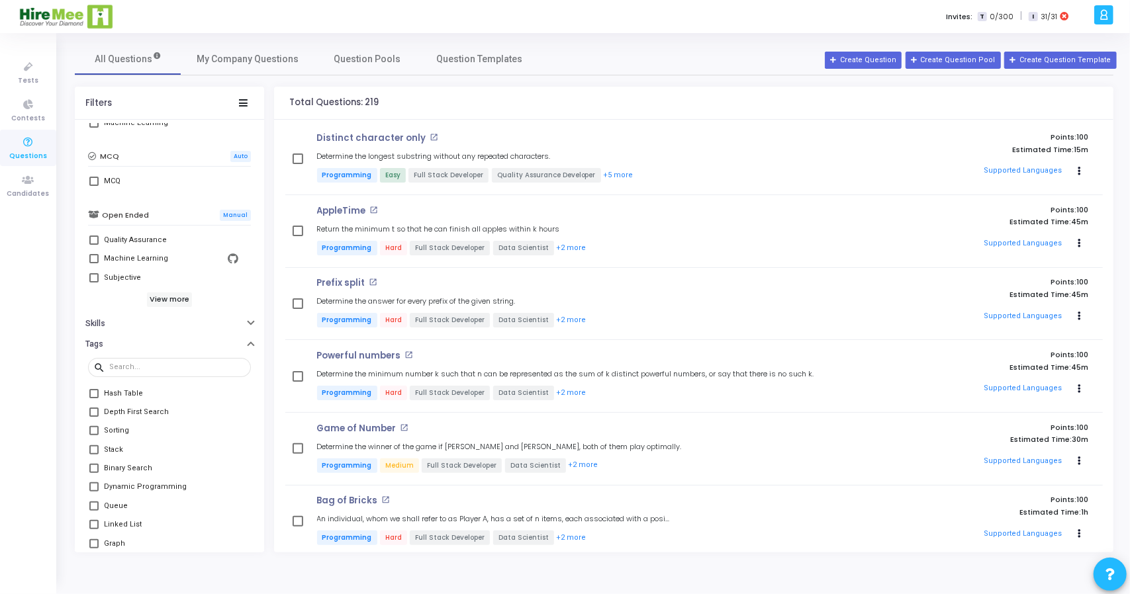
scroll to position [110, 0]
click at [94, 395] on span at bounding box center [93, 398] width 9 height 9
click at [94, 403] on input "Hash Table" at bounding box center [93, 403] width 1 height 1
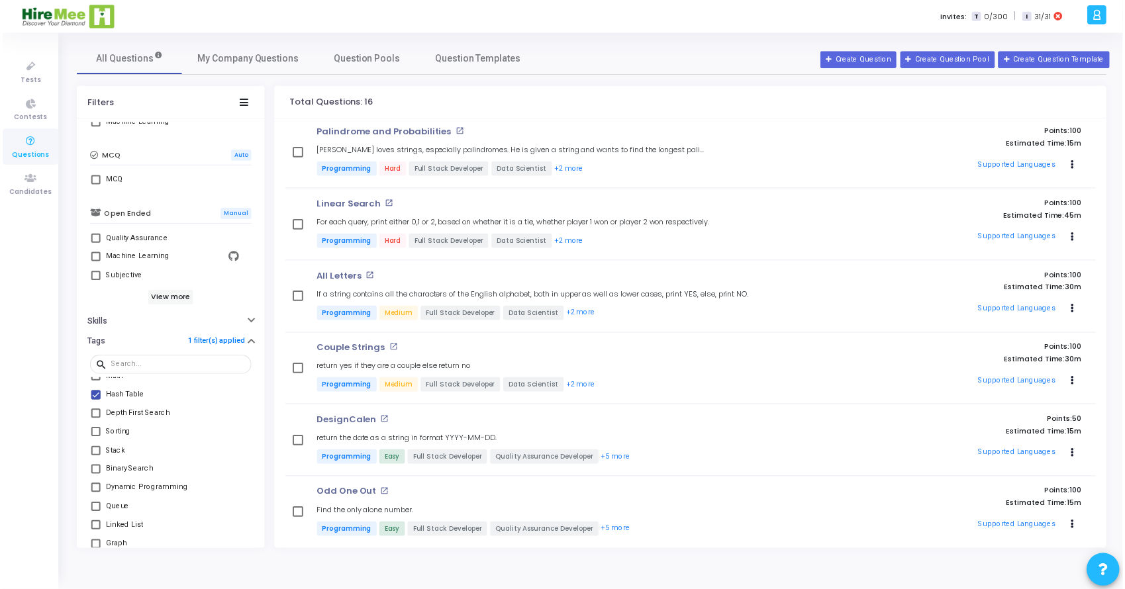
scroll to position [164, 0]
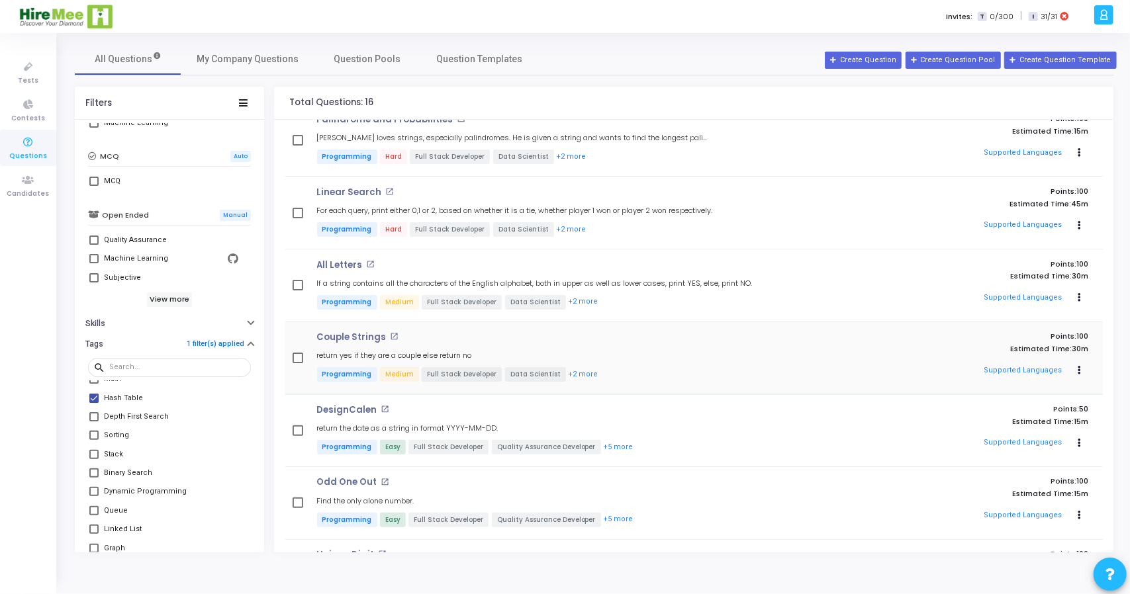
click at [598, 348] on div "Couple Strings open_in_new return yes if they are a couple else return no Progr…" at bounding box center [571, 358] width 523 height 52
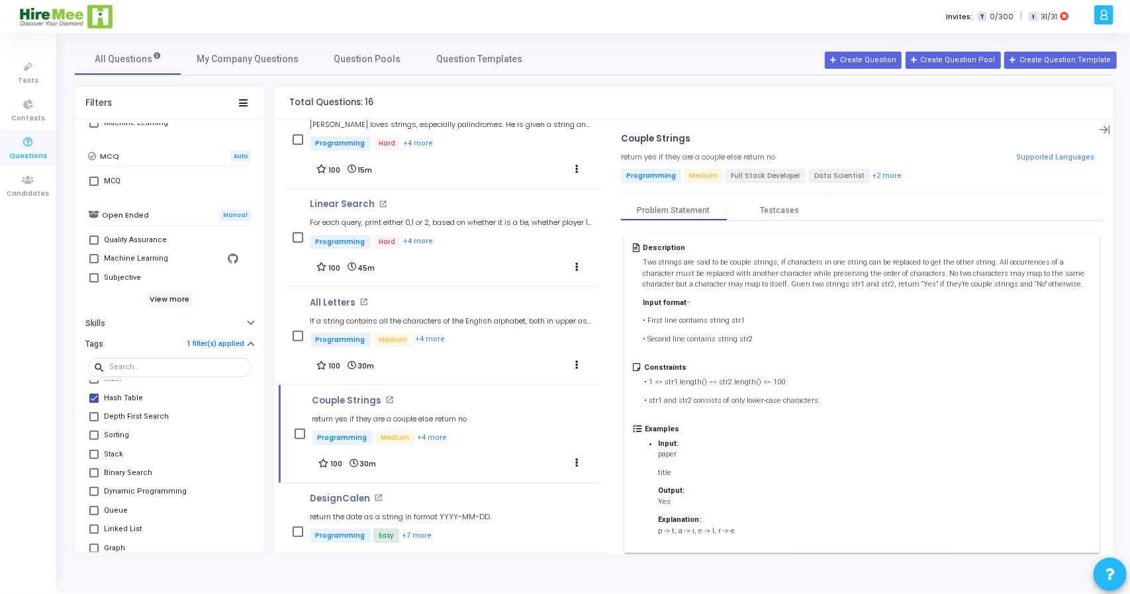
scroll to position [21, 0]
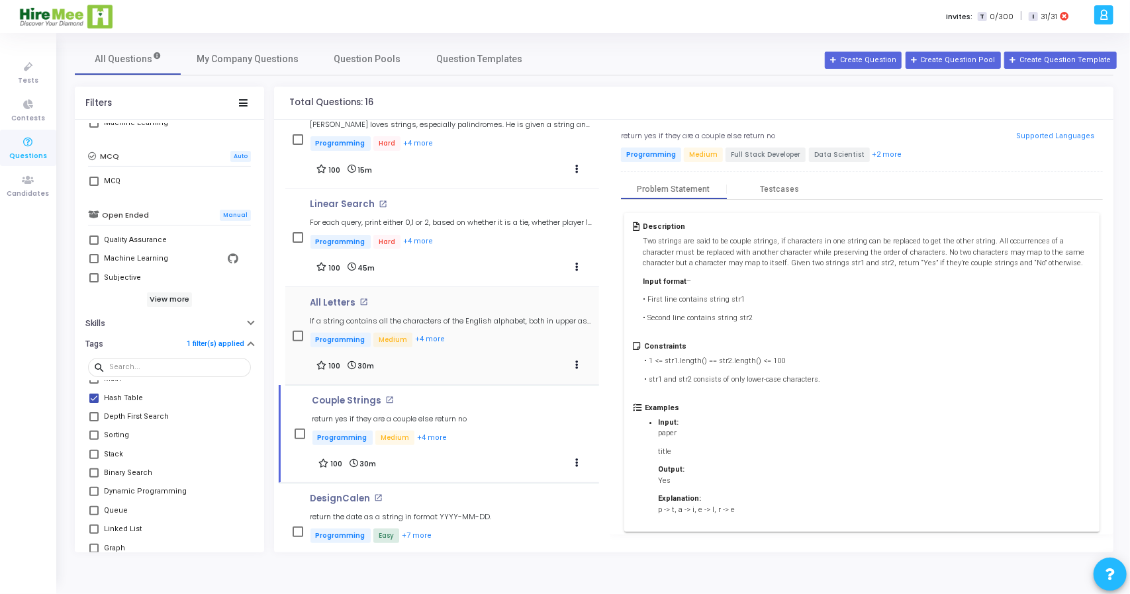
click at [496, 307] on h4 "All Letters open_in_new" at bounding box center [451, 303] width 283 height 11
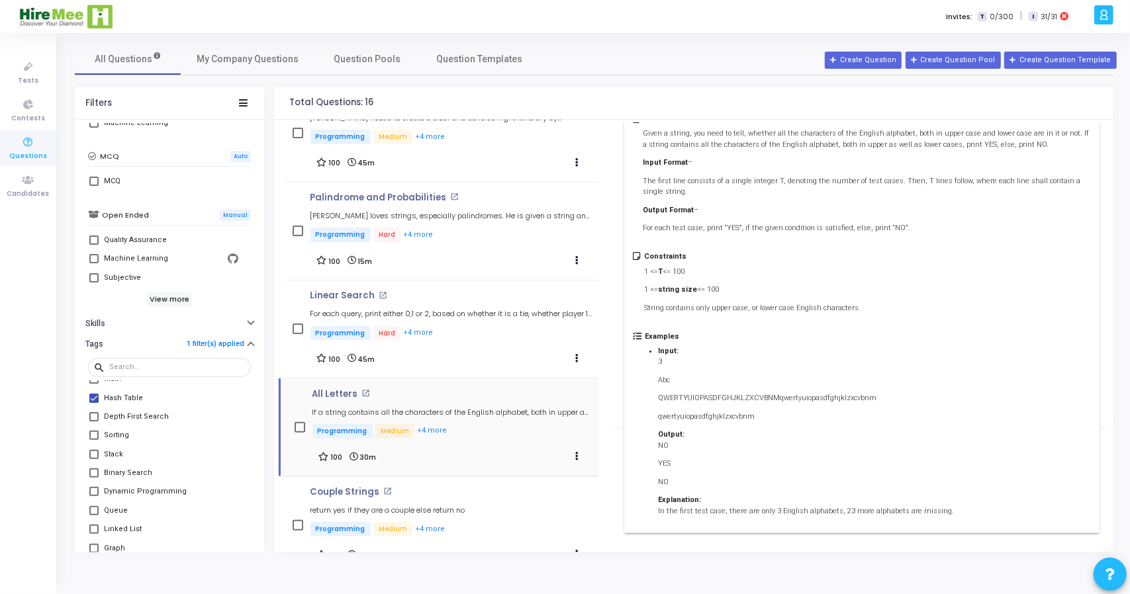
scroll to position [128, 0]
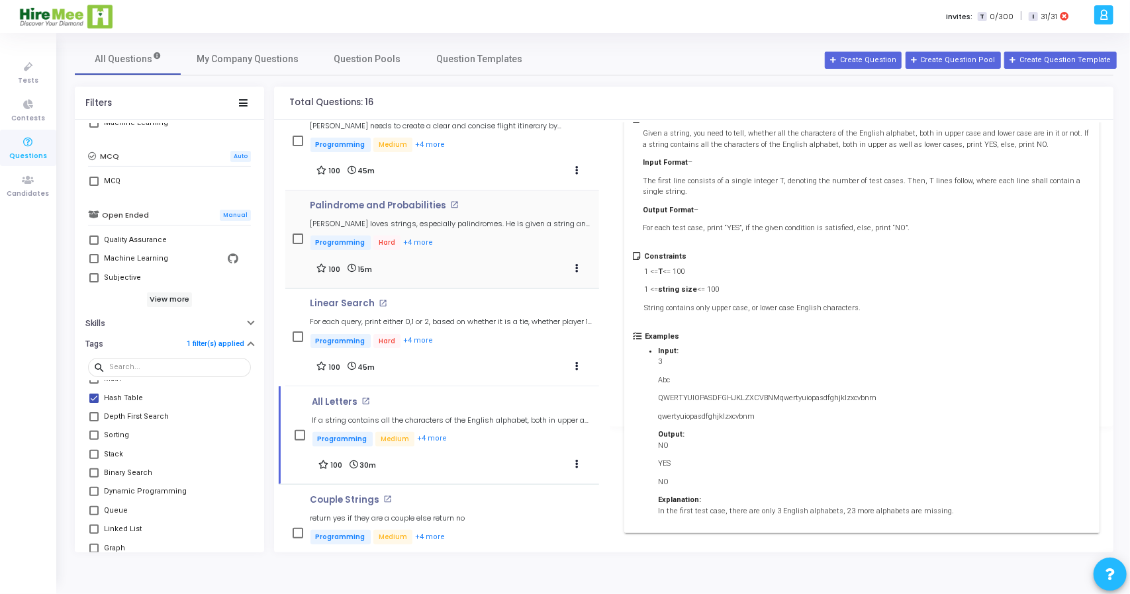
click at [508, 244] on p "Programming Hard +4 more" at bounding box center [451, 244] width 283 height 17
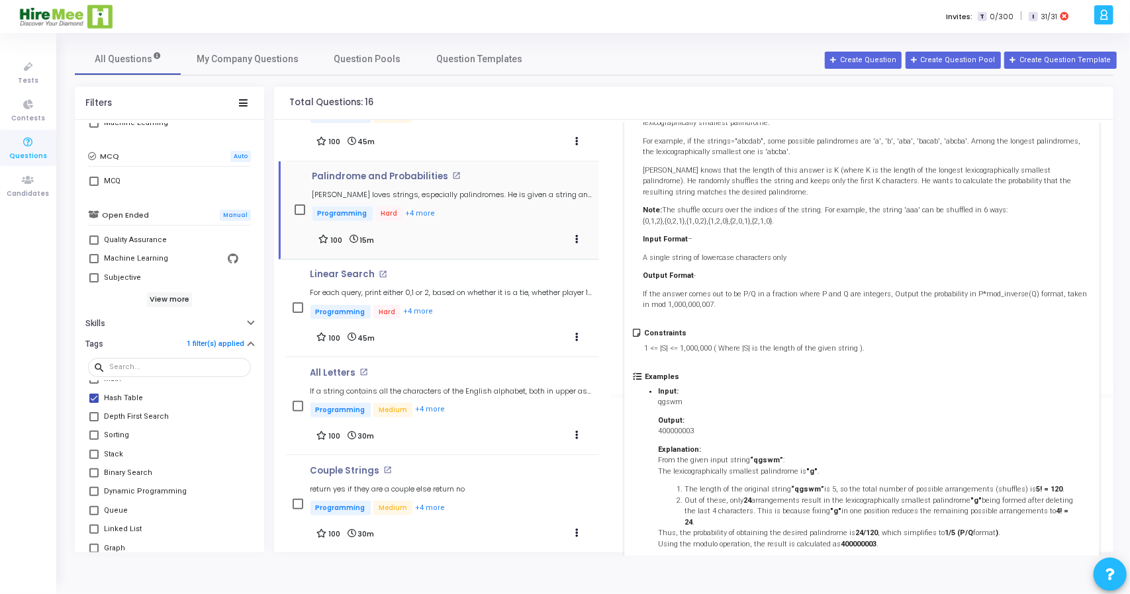
scroll to position [160, 0]
click at [476, 300] on div "Linear Search open_in_new For each query, print either 0,1 or 2, based on wheth…" at bounding box center [451, 293] width 283 height 52
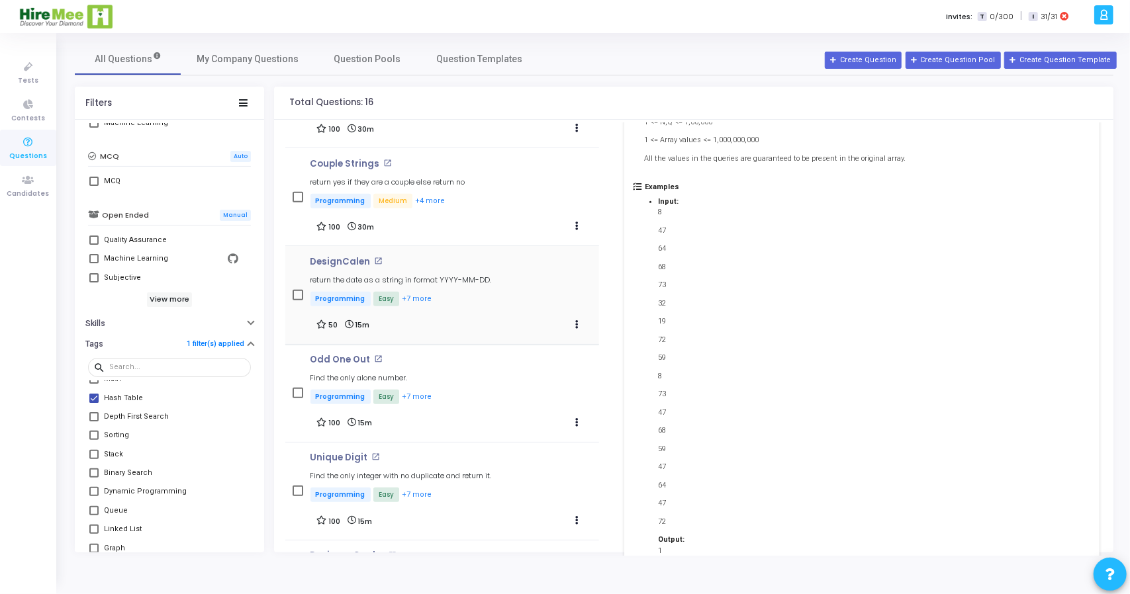
scroll to position [465, 0]
click at [497, 375] on div "Odd One Out open_in_new Find the only alone number. Programming Easy +7 more 10…" at bounding box center [451, 393] width 283 height 77
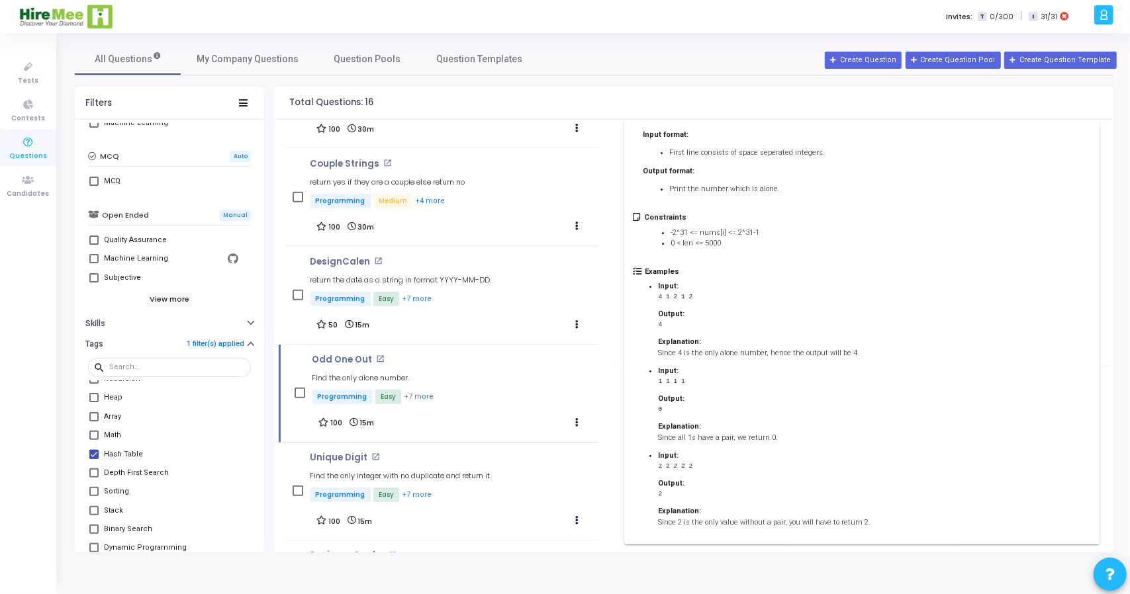
scroll to position [53, 0]
click at [91, 453] on mat-tooltip-component "Array" at bounding box center [113, 441] width 45 height 36
click at [96, 451] on span at bounding box center [93, 455] width 9 height 9
click at [94, 460] on input "Hash Table" at bounding box center [93, 460] width 1 height 1
checkbox input "false"
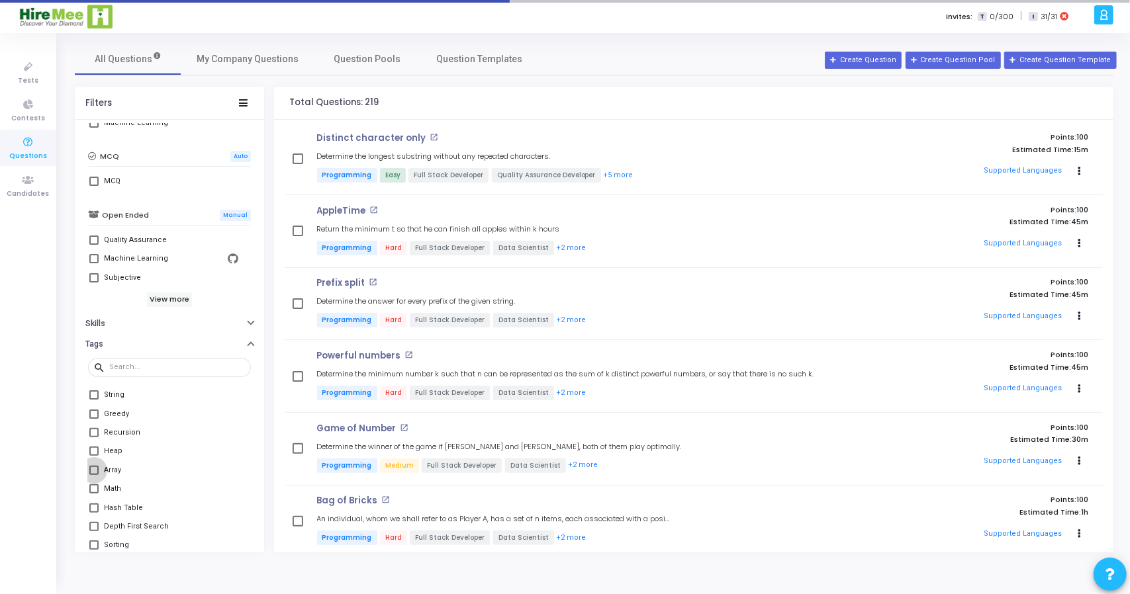
click at [93, 469] on span at bounding box center [93, 470] width 9 height 9
click at [93, 475] on input "Array" at bounding box center [93, 475] width 1 height 1
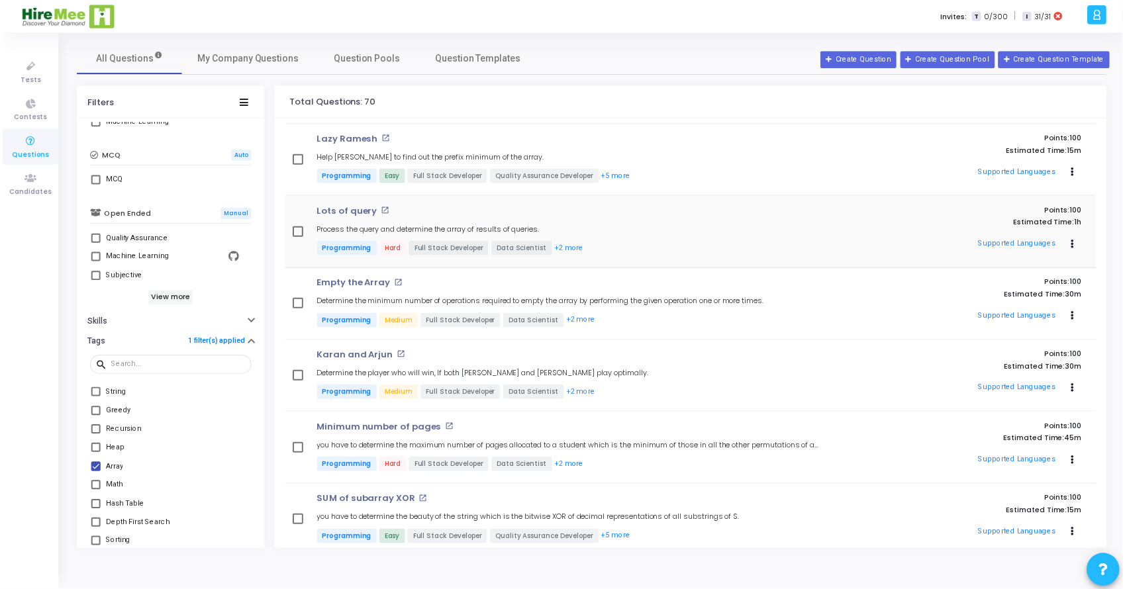
scroll to position [579, 0]
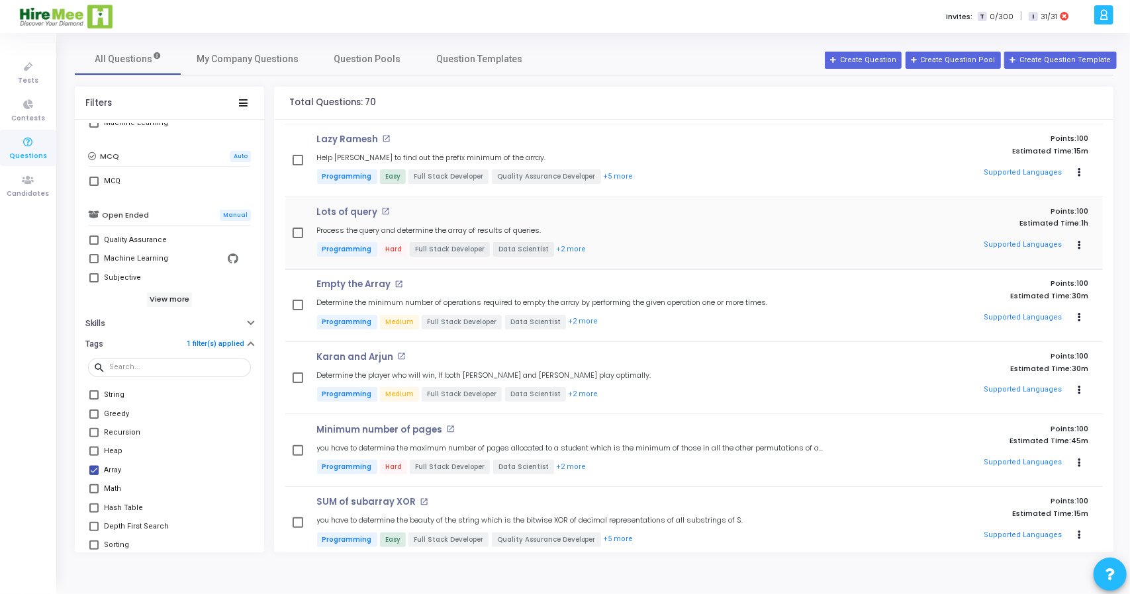
click at [630, 215] on h4 "Lots of query open_in_new" at bounding box center [572, 212] width 510 height 11
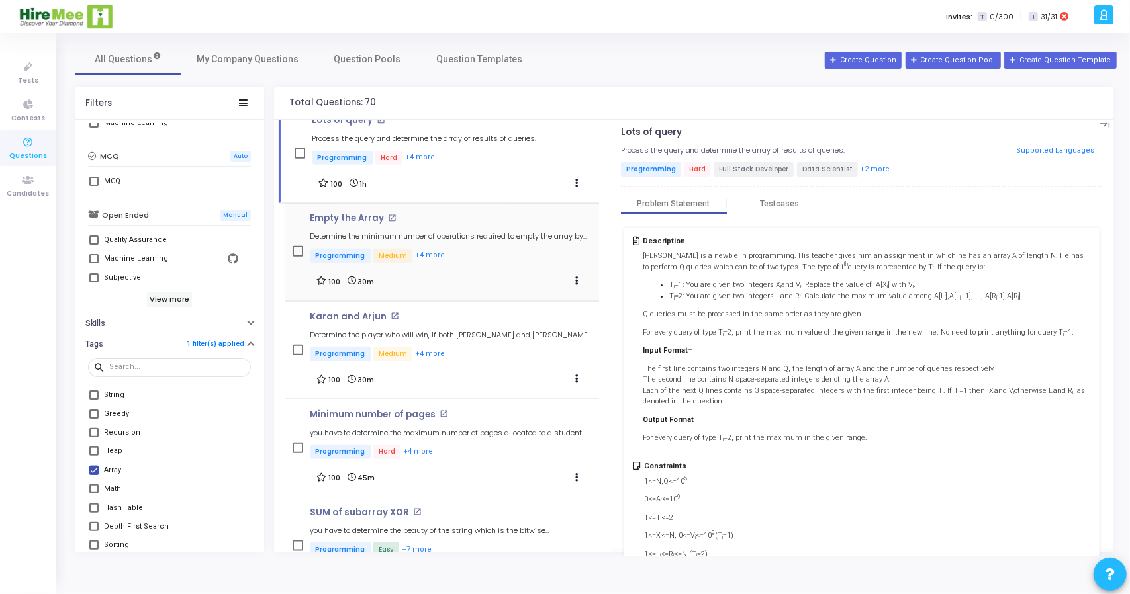
scroll to position [882, 0]
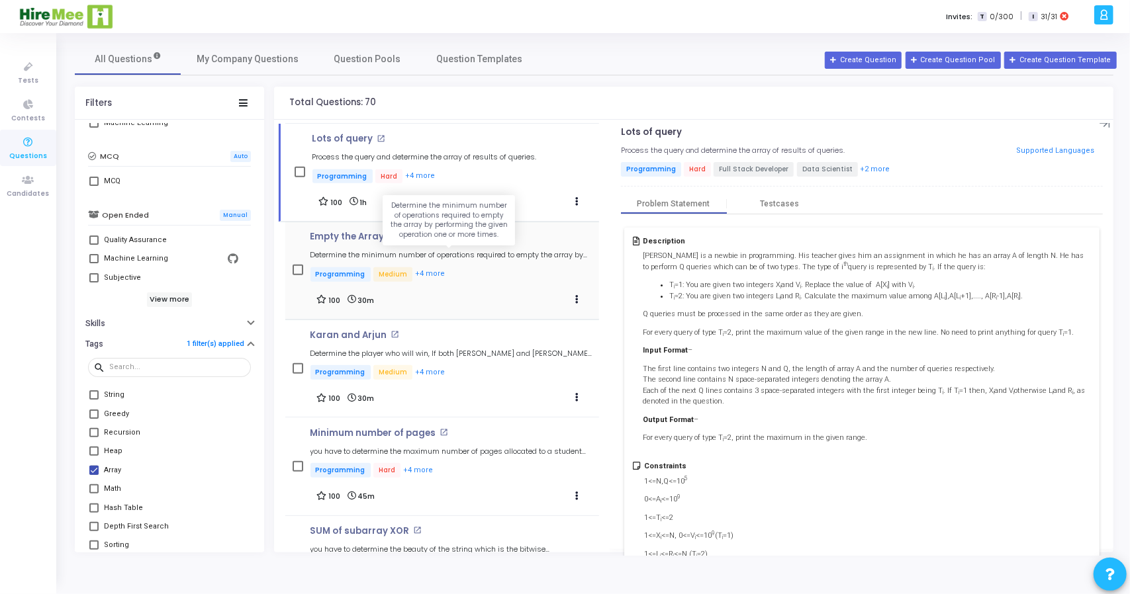
click at [490, 251] on h5 "Determine the minimum number of operations required to empty the array by perfo…" at bounding box center [451, 255] width 283 height 9
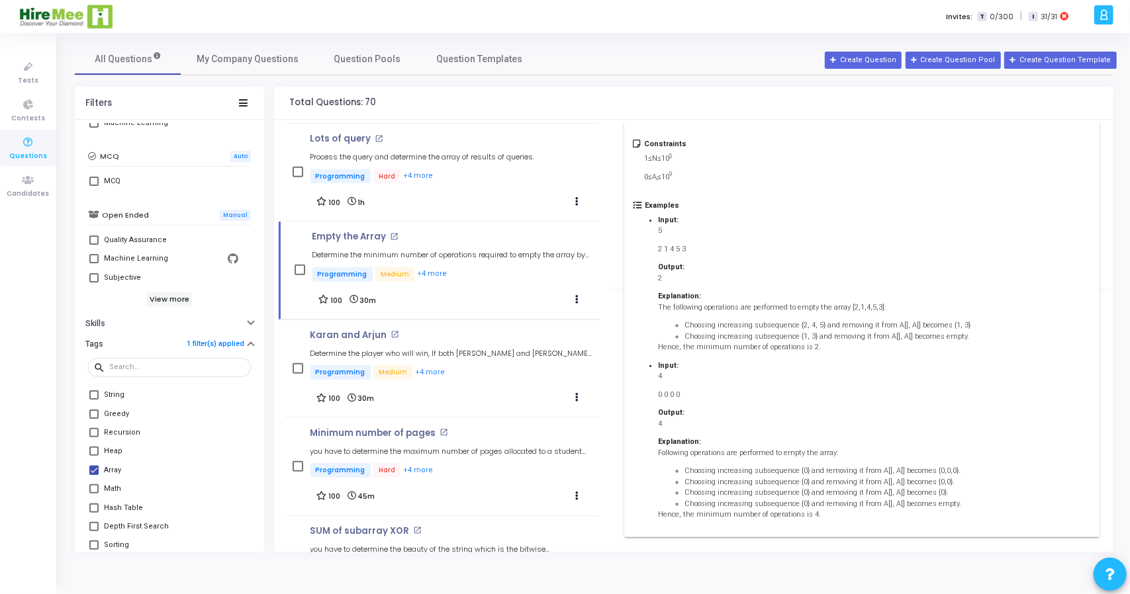
scroll to position [273, 0]
click at [489, 360] on div "[PERSON_NAME] and Arjun open_in_new Determine the player who will win, If both …" at bounding box center [451, 356] width 283 height 52
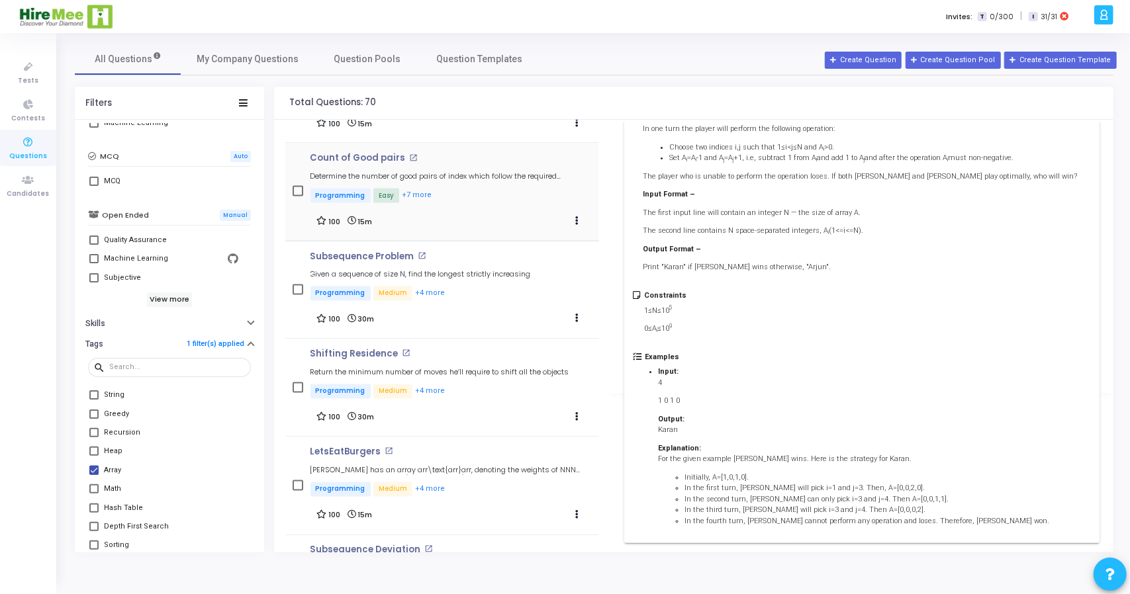
scroll to position [1549, 0]
click at [522, 297] on p "Programming Medium +4 more" at bounding box center [420, 295] width 220 height 17
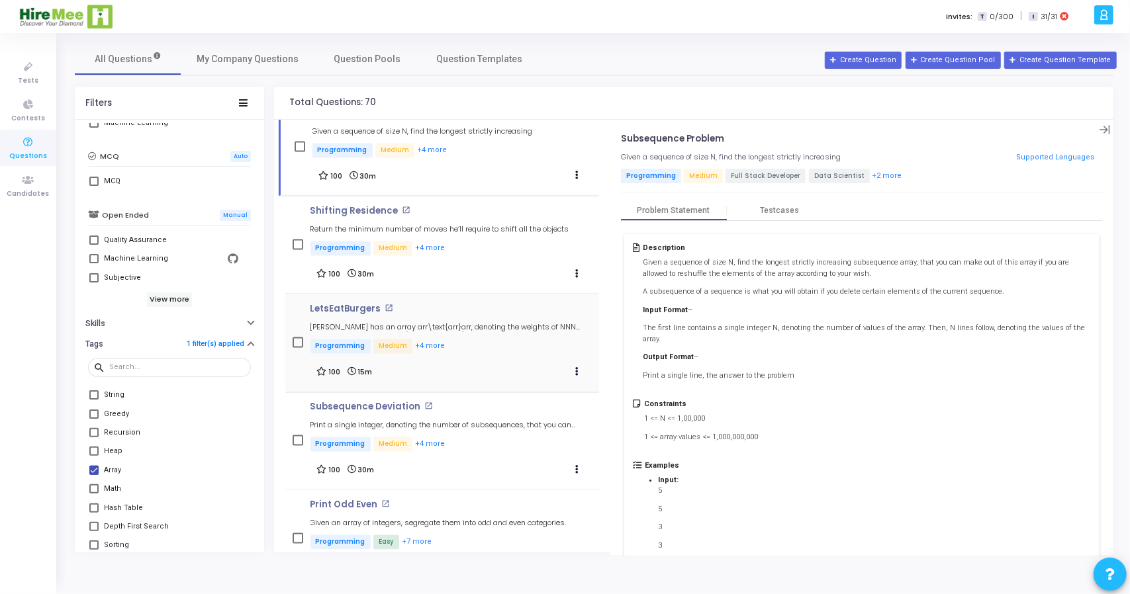
scroll to position [1699, 0]
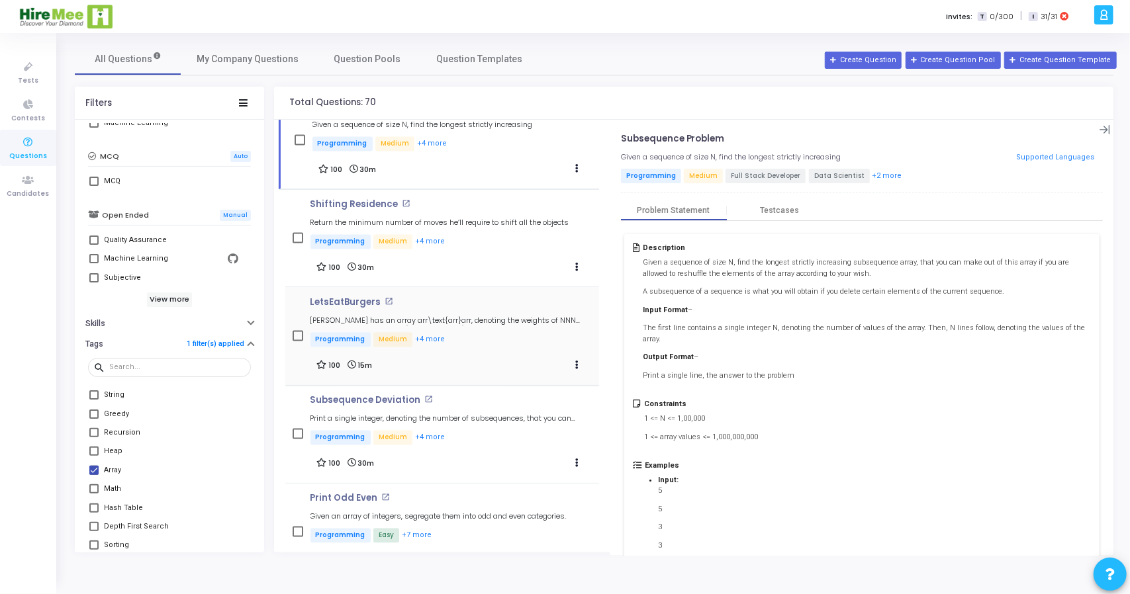
click at [493, 333] on p "Programming Medium +4 more" at bounding box center [451, 341] width 283 height 17
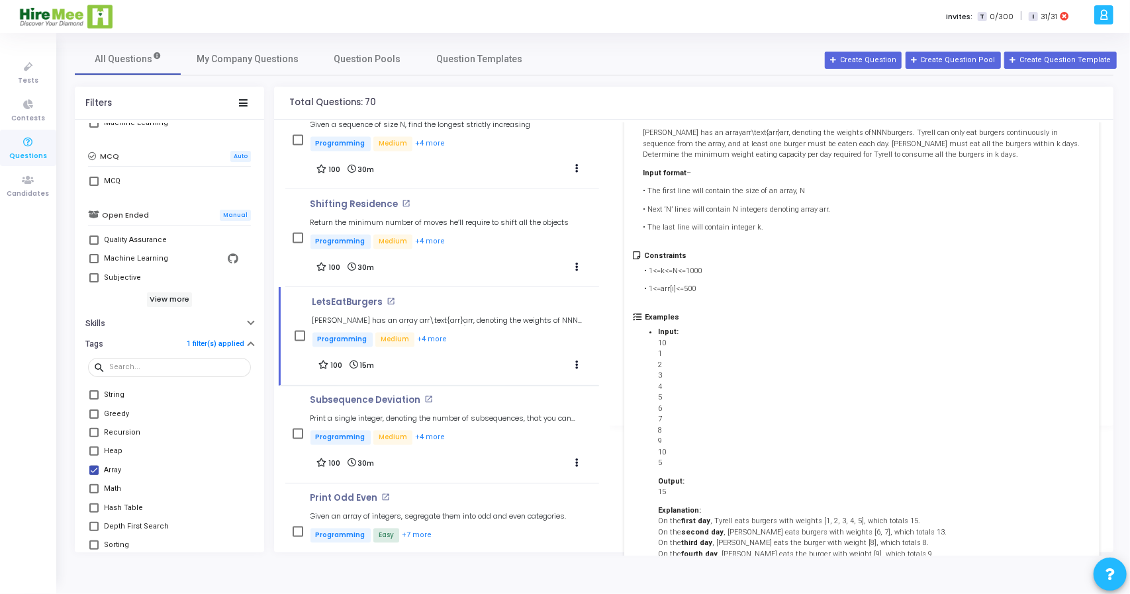
scroll to position [0, 0]
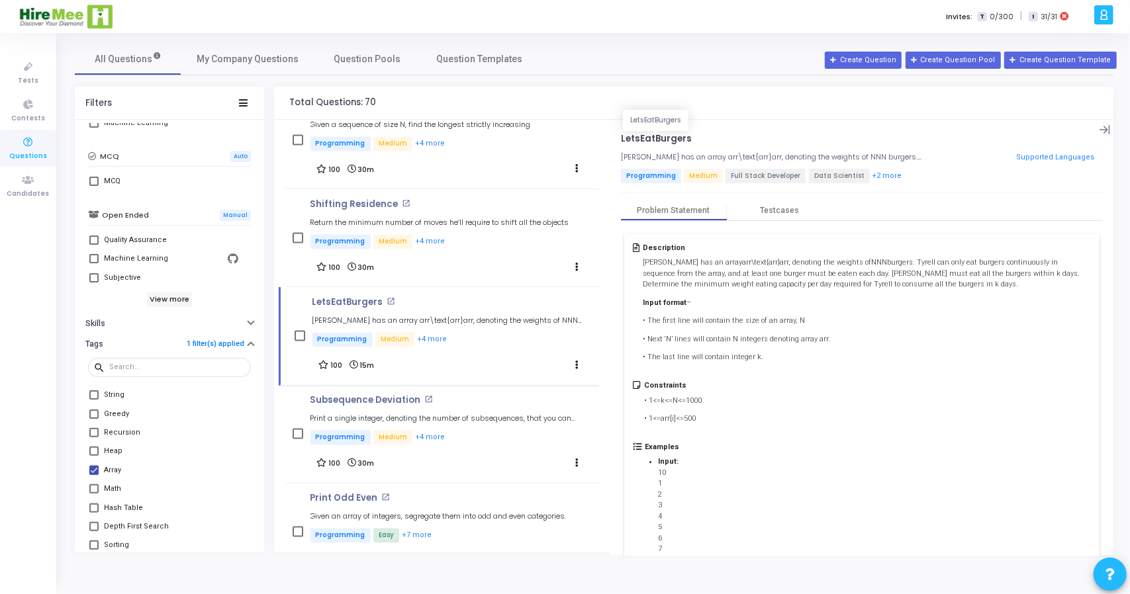
click at [661, 137] on p "LetsEatBurgers" at bounding box center [656, 139] width 71 height 11
copy p "LetsEatBurgers"
click at [92, 471] on mat-tooltip-component "Heap" at bounding box center [113, 476] width 45 height 36
click at [93, 467] on span at bounding box center [93, 470] width 9 height 9
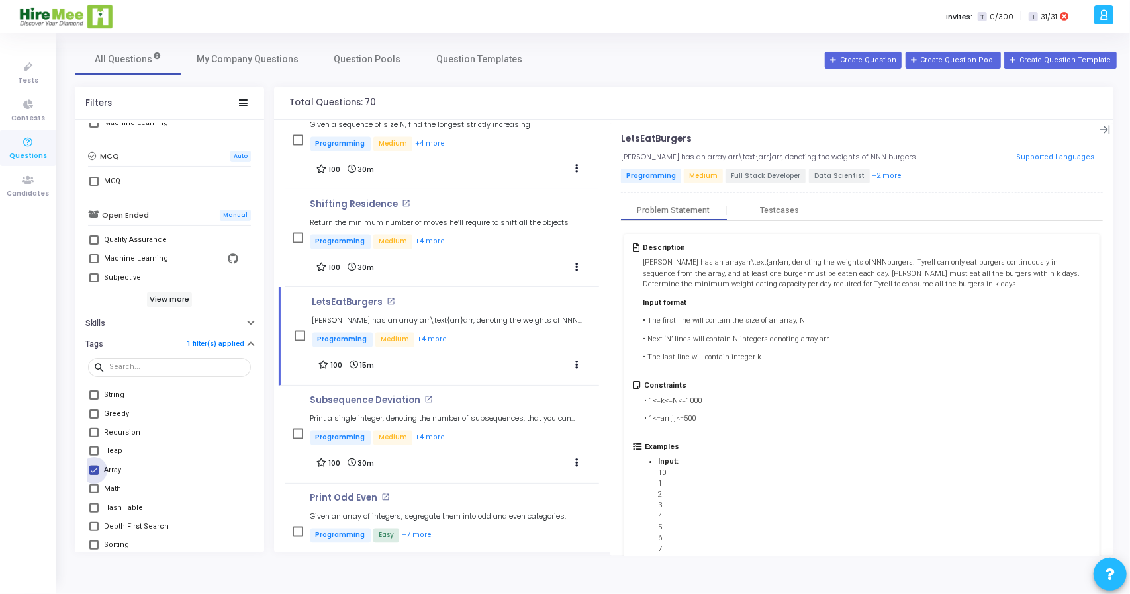
click at [93, 475] on input "Array" at bounding box center [93, 475] width 1 height 1
checkbox input "false"
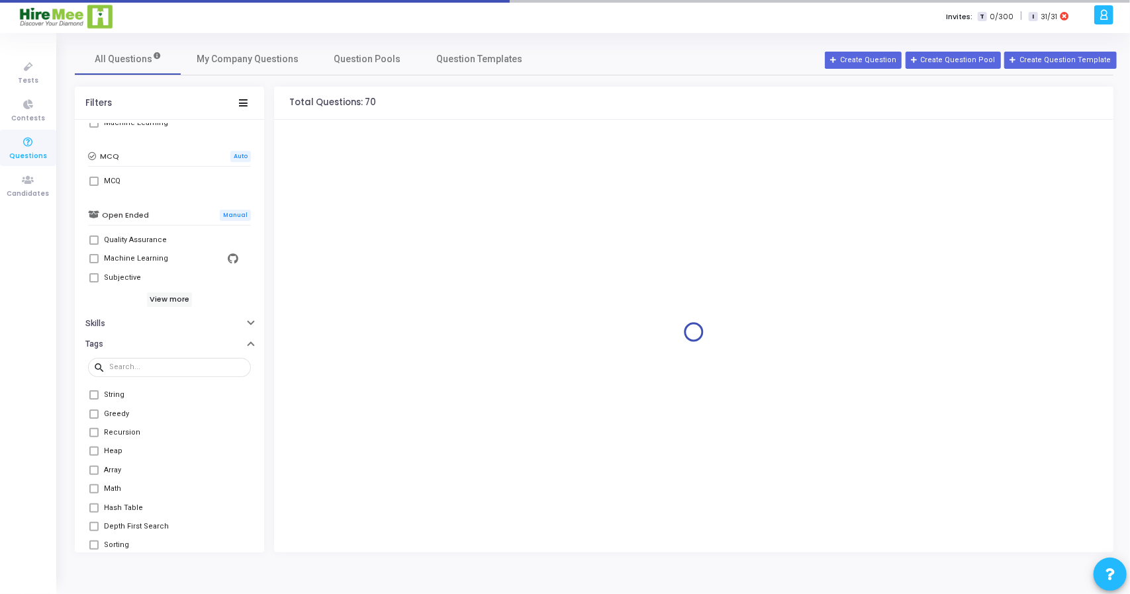
click at [95, 449] on span at bounding box center [93, 451] width 9 height 9
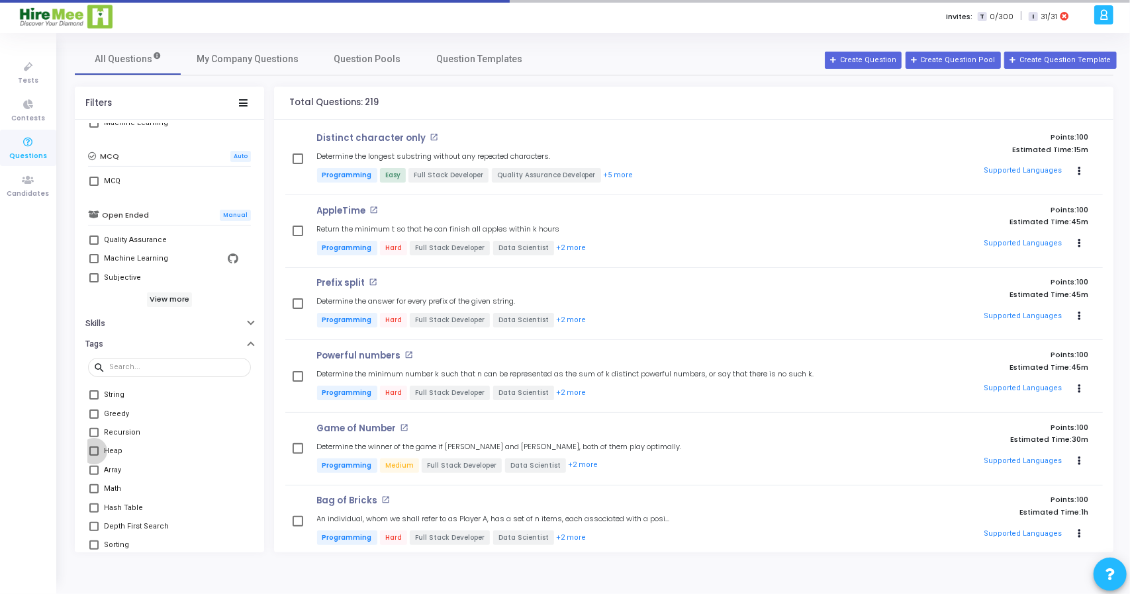
click at [89, 450] on span at bounding box center [93, 451] width 9 height 9
click at [93, 456] on input "Heap" at bounding box center [93, 456] width 1 height 1
checkbox input "true"
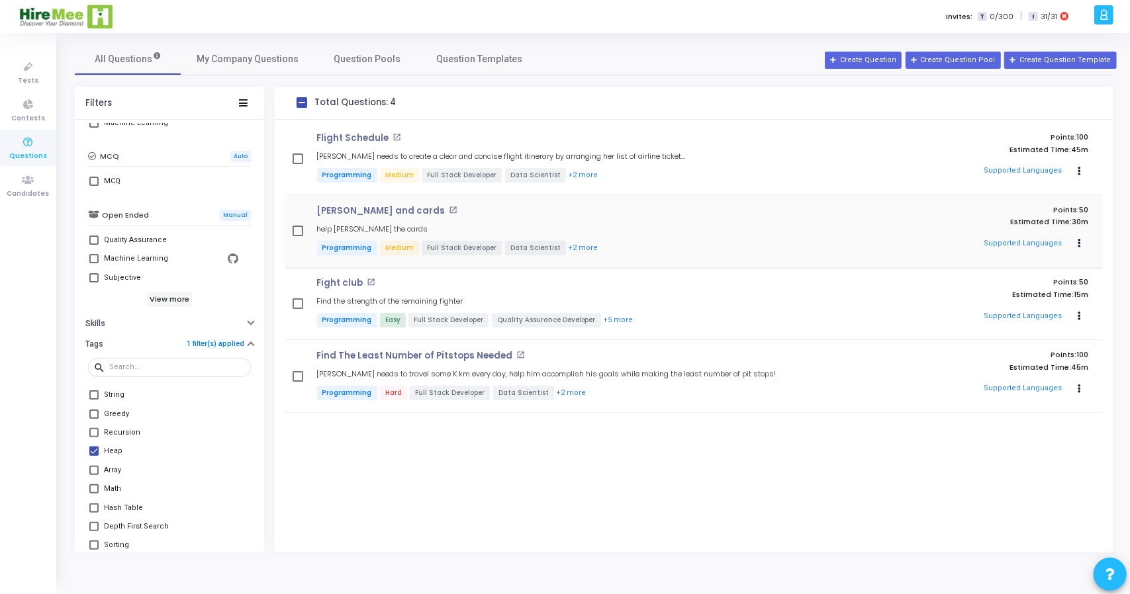
click at [594, 215] on h4 "[PERSON_NAME] and cards open_in_new" at bounding box center [572, 211] width 510 height 11
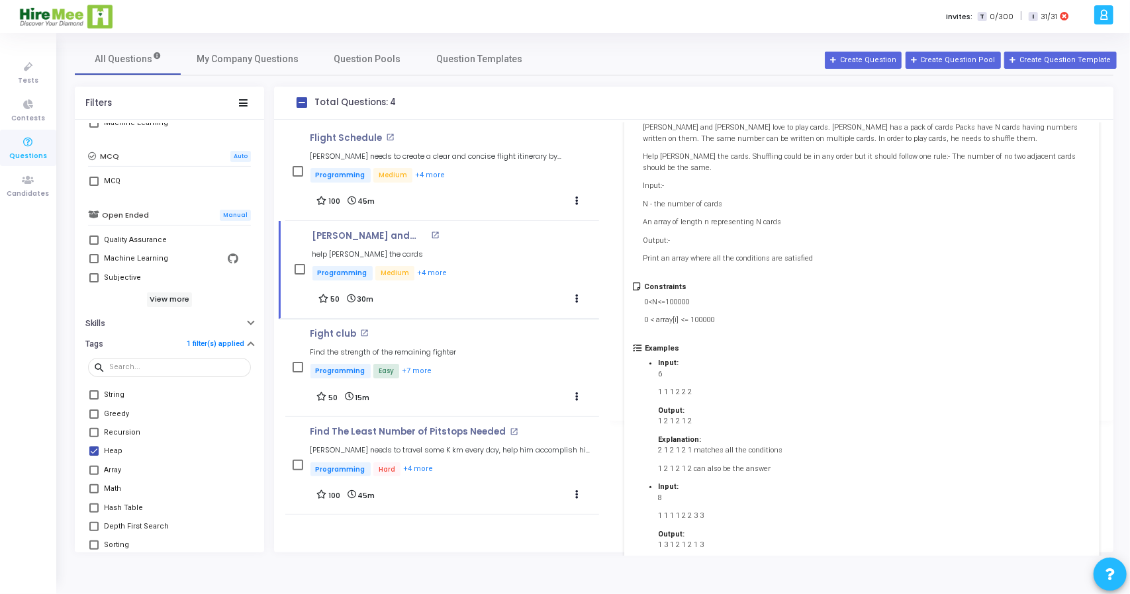
scroll to position [218, 0]
